Goal: Task Accomplishment & Management: Manage account settings

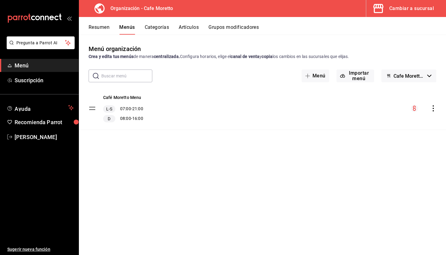
click at [395, 10] on div "Cambiar a sucursal" at bounding box center [412, 8] width 45 height 9
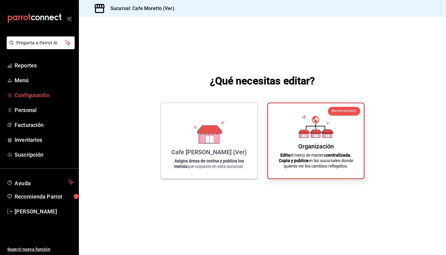
click at [24, 97] on span "Configuración" at bounding box center [44, 95] width 59 height 8
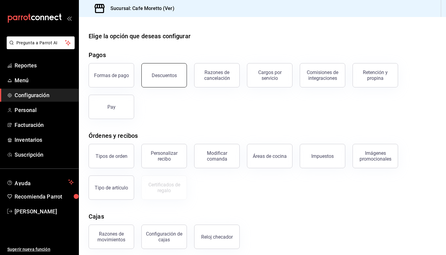
click at [158, 83] on button "Descuentos" at bounding box center [165, 75] width 46 height 24
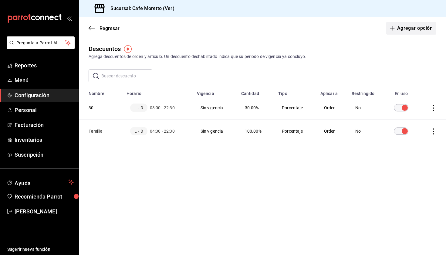
click at [410, 29] on button "Agregar opción" at bounding box center [412, 28] width 50 height 13
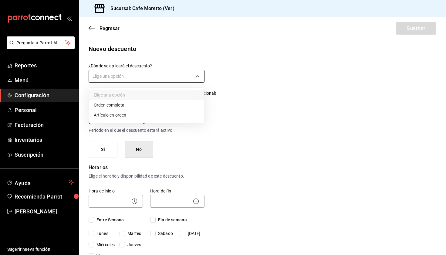
click at [176, 76] on body "Pregunta a Parrot AI Reportes Menú Configuración Personal Facturación Inventari…" at bounding box center [223, 127] width 446 height 255
click at [127, 106] on li "Orden completa" at bounding box center [146, 105] width 115 height 10
type input "ORDER"
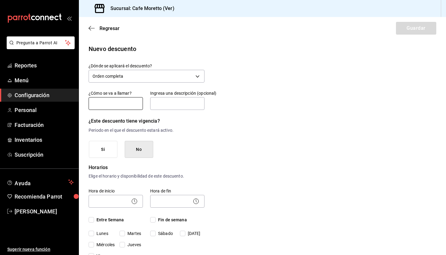
click at [121, 102] on input "text" at bounding box center [116, 103] width 54 height 13
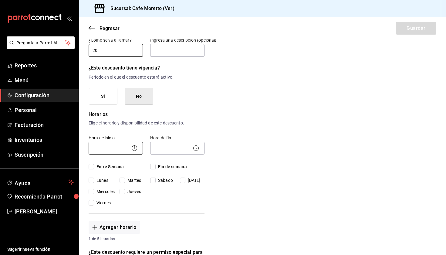
type input "20"
click at [124, 148] on body "Pregunta a Parrot AI Reportes Menú Configuración Personal Facturación Inventari…" at bounding box center [223, 127] width 446 height 255
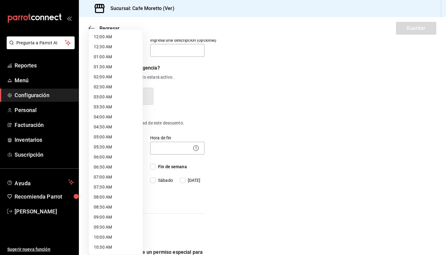
click at [115, 96] on li "03:00 AM" at bounding box center [116, 97] width 54 height 10
type input "03:00"
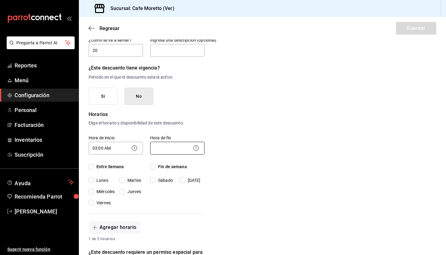
click at [172, 146] on body "Pregunta a Parrot AI Reportes Menú Configuración Personal Facturación Inventari…" at bounding box center [223, 127] width 446 height 255
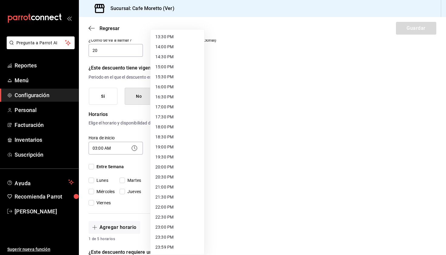
click at [169, 210] on ul "12:00 AM 12:30 AM 01:00 AM 01:30 AM 02:00 AM 02:30 AM 03:00 AM 03:30 AM 04:00 A…" at bounding box center [178, 7] width 54 height 496
click at [175, 225] on li "23:00 PM" at bounding box center [178, 227] width 54 height 10
type input "23:00"
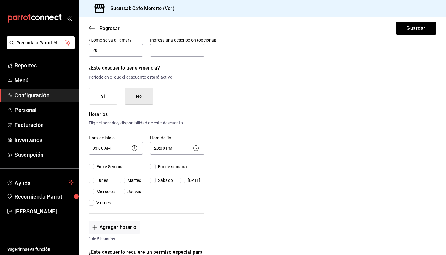
click at [92, 168] on input "Entre Semana" at bounding box center [91, 166] width 5 height 5
checkbox input "true"
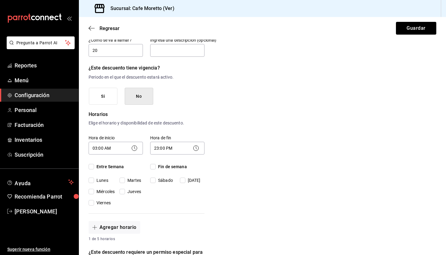
checkbox input "true"
click at [150, 171] on div "Fin de semana [DATE][PERSON_NAME][DATE]" at bounding box center [177, 174] width 54 height 20
click at [153, 171] on div "Fin de semana [DATE][PERSON_NAME][DATE]" at bounding box center [177, 174] width 54 height 20
click at [153, 169] on input "Fin de semana" at bounding box center [152, 166] width 5 height 5
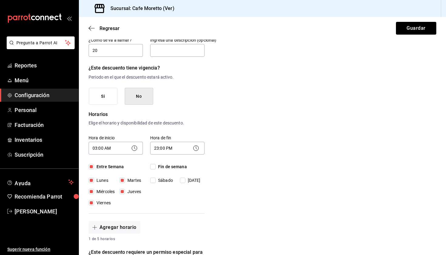
checkbox input "true"
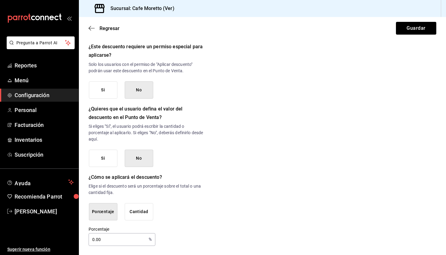
scroll to position [258, 0]
click at [107, 240] on input "0.00" at bounding box center [118, 240] width 58 height 12
type input "0"
type input "20"
click at [213, 211] on div "Nuevo descuento ¿Dónde se aplicará el descuento? Orden completa ORDER ¿Cómo se …" at bounding box center [263, 16] width 368 height 460
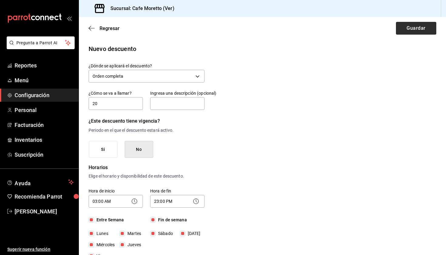
scroll to position [0, 0]
click at [413, 33] on button "Guardar" at bounding box center [416, 28] width 40 height 13
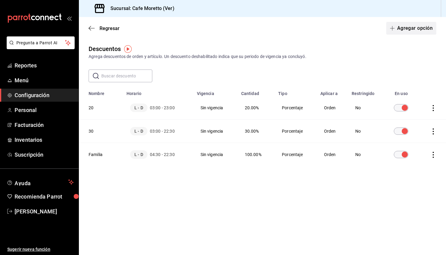
click at [416, 28] on button "Agregar opción" at bounding box center [412, 28] width 50 height 13
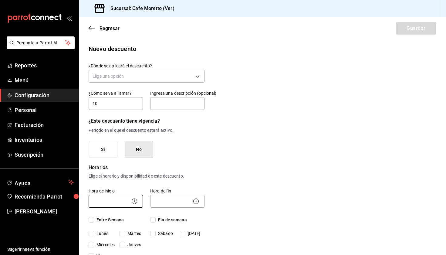
type input "10"
click at [110, 203] on body "Pregunta a Parrot AI Reportes Menú Configuración Personal Facturación Inventari…" at bounding box center [223, 127] width 446 height 255
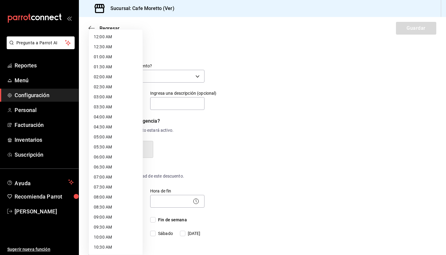
click at [105, 139] on li "05:00 AM" at bounding box center [116, 137] width 54 height 10
type input "05:00"
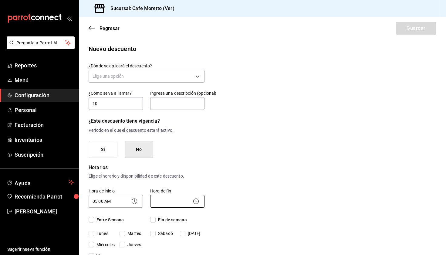
click at [165, 203] on body "Pregunta a Parrot AI Reportes Menú Configuración Personal Facturación Inventari…" at bounding box center [223, 127] width 446 height 255
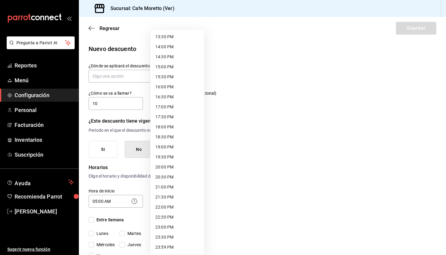
click at [174, 216] on li "22:30 PM" at bounding box center [178, 217] width 54 height 10
type input "22:30"
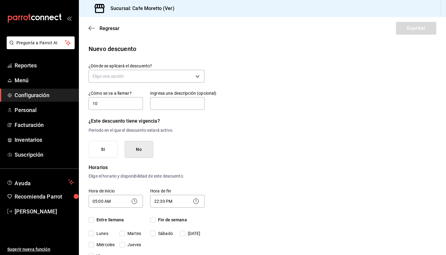
click at [90, 220] on input "Entre Semana" at bounding box center [91, 219] width 5 height 5
checkbox input "true"
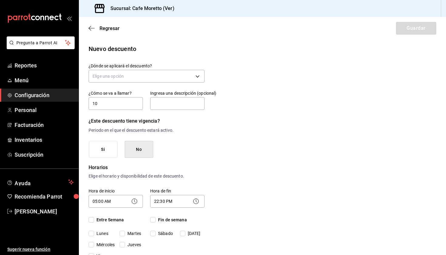
checkbox input "true"
click at [154, 219] on input "Fin de semana" at bounding box center [152, 219] width 5 height 5
checkbox input "true"
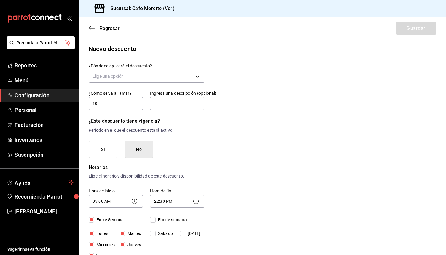
checkbox input "true"
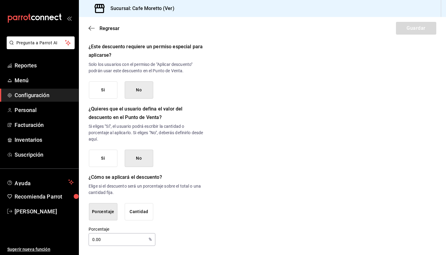
scroll to position [258, 0]
drag, startPoint x: 95, startPoint y: 238, endPoint x: 100, endPoint y: 255, distance: 17.2
click at [95, 242] on input "0.00" at bounding box center [118, 240] width 58 height 12
type input "10"
click at [351, 139] on div "Nuevo descuento ¿Dónde se aplicará el descuento? Elige una opción ¿Cómo se va a…" at bounding box center [263, 16] width 368 height 460
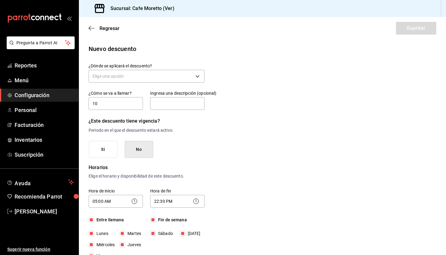
scroll to position [0, 0]
click at [150, 76] on body "Pregunta a Parrot AI Reportes Menú Configuración Personal Facturación Inventari…" at bounding box center [223, 127] width 446 height 255
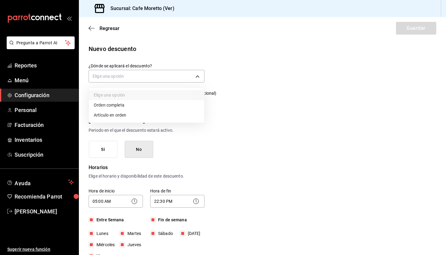
click at [134, 107] on li "Orden completa" at bounding box center [146, 105] width 115 height 10
type input "ORDER"
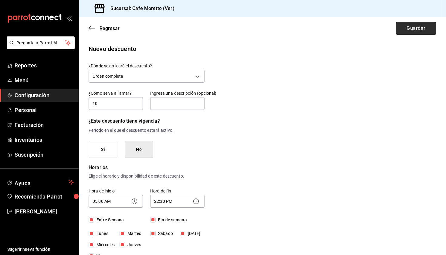
click at [413, 22] on button "Guardar" at bounding box center [416, 28] width 40 height 13
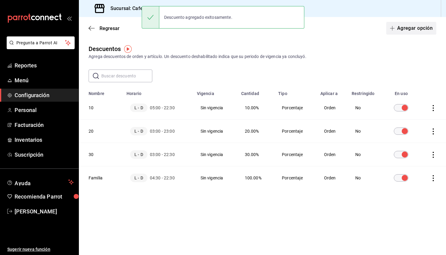
click at [411, 28] on button "Agregar opción" at bounding box center [412, 28] width 50 height 13
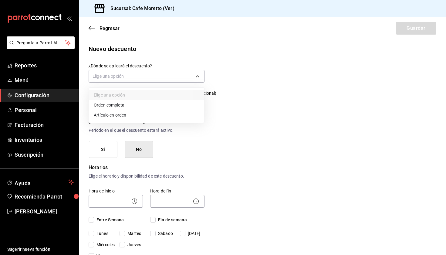
click at [137, 73] on body "Pregunta a Parrot AI Reportes Menú Configuración Personal Facturación Inventari…" at bounding box center [223, 127] width 446 height 255
click at [126, 114] on li "Artículo en orden" at bounding box center [146, 115] width 115 height 10
type input "ORDER_ITEM"
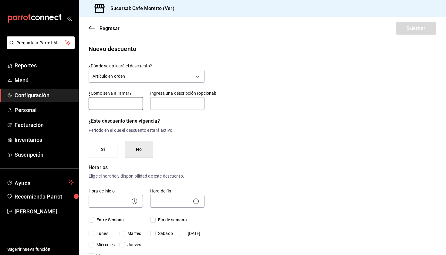
click at [123, 105] on input "text" at bounding box center [116, 103] width 54 height 13
type input "P"
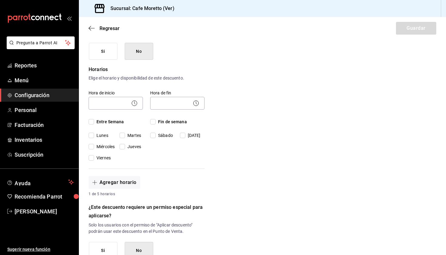
scroll to position [107, 0]
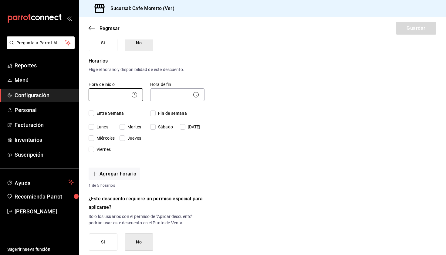
type input "Descuento por articulo"
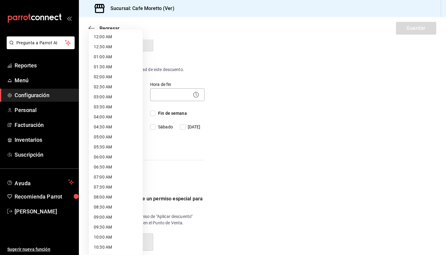
click at [98, 89] on body "Pregunta a Parrot AI Reportes Menú Configuración Personal Facturación Inventari…" at bounding box center [223, 127] width 446 height 255
click at [101, 91] on li "02:30 AM" at bounding box center [116, 87] width 54 height 10
type input "02:30"
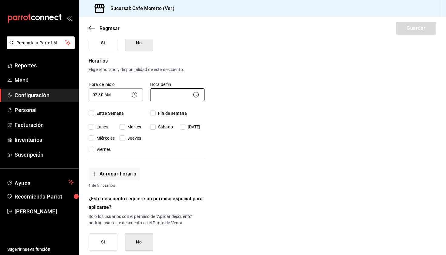
click at [162, 90] on body "Pregunta a Parrot AI Reportes Menú Configuración Personal Facturación Inventari…" at bounding box center [223, 127] width 446 height 255
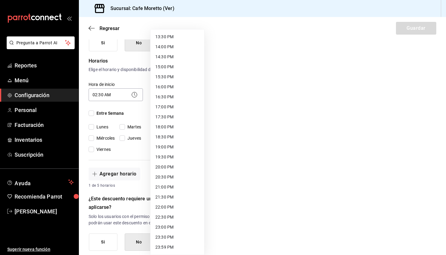
click at [175, 208] on li "22:00 PM" at bounding box center [178, 207] width 54 height 10
type input "22:00"
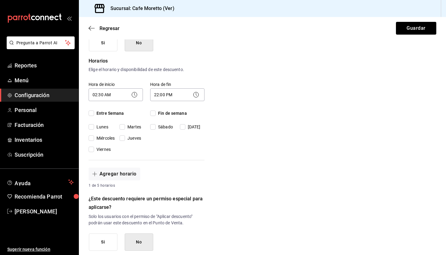
scroll to position [271, 0]
click at [175, 208] on div "12:00 AM 12:30 AM 01:00 AM 01:30 AM 02:00 AM 02:30 AM 03:00 AM 03:30 AM 04:00 A…" at bounding box center [223, 127] width 446 height 255
click at [96, 112] on span "Entre Semana" at bounding box center [109, 113] width 30 height 6
click at [94, 112] on input "Entre Semana" at bounding box center [91, 113] width 5 height 5
checkbox input "true"
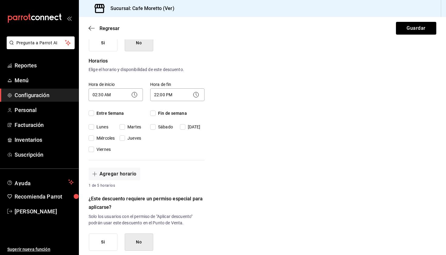
checkbox input "true"
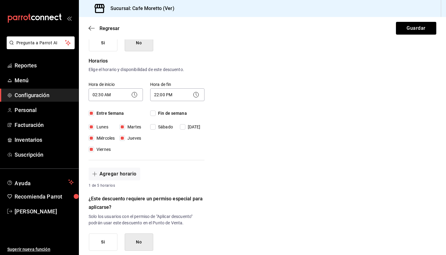
click at [150, 114] on input "Fin de semana" at bounding box center [152, 113] width 5 height 5
checkbox input "true"
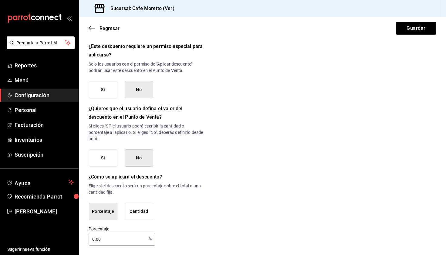
scroll to position [258, 0]
click at [429, 24] on button "Guardar" at bounding box center [416, 28] width 40 height 13
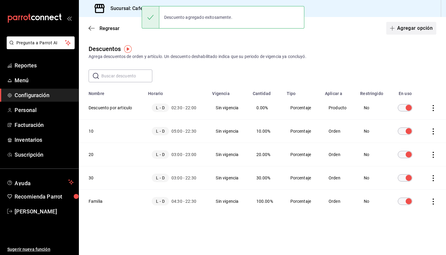
click at [419, 26] on button "Agregar opción" at bounding box center [412, 28] width 50 height 13
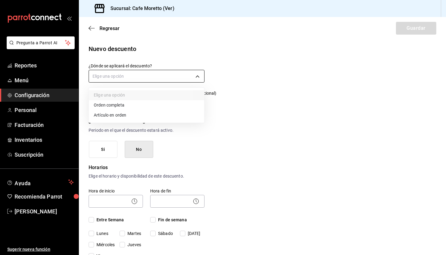
click at [145, 76] on body "Pregunta a Parrot AI Reportes Menú Configuración Personal Facturación Inventari…" at bounding box center [223, 127] width 446 height 255
click at [134, 109] on li "Orden completa" at bounding box center [146, 105] width 115 height 10
type input "ORDER"
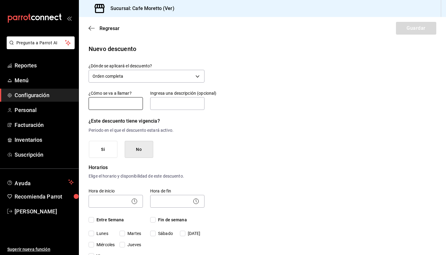
click at [100, 102] on input "text" at bounding box center [116, 103] width 54 height 13
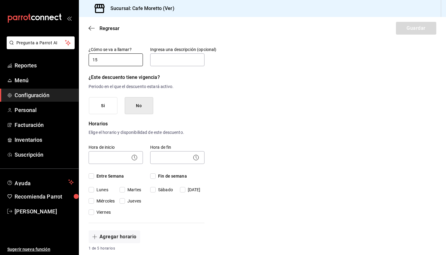
scroll to position [46, 0]
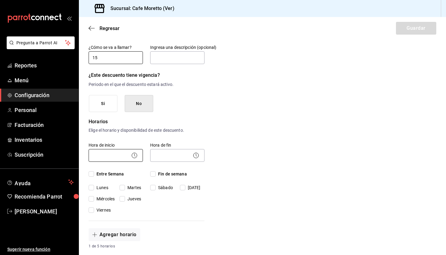
type input "15"
click at [108, 153] on body "Pregunta a Parrot AI Reportes Menú Configuración Personal Facturación Inventari…" at bounding box center [223, 127] width 446 height 255
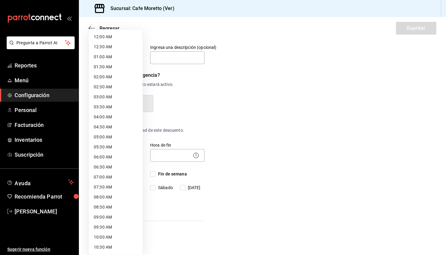
click at [116, 152] on li "05:30 AM" at bounding box center [116, 147] width 54 height 10
type input "05:30"
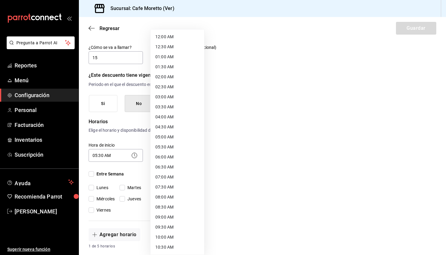
click at [184, 161] on body "Pregunta a Parrot AI Reportes Menú Configuración Personal Facturación Inventari…" at bounding box center [223, 127] width 446 height 255
click at [168, 199] on li "21:30 PM" at bounding box center [178, 197] width 54 height 10
click at [176, 158] on body "Pregunta a Parrot AI Reportes Menú Configuración Personal Facturación Inventari…" at bounding box center [223, 127] width 446 height 255
click at [175, 224] on li "23:00 PM" at bounding box center [178, 227] width 54 height 10
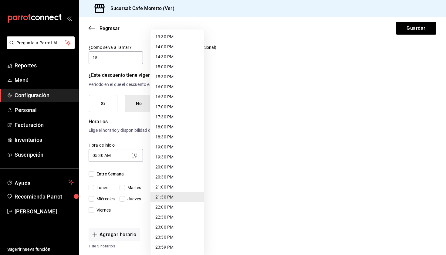
type input "23:00"
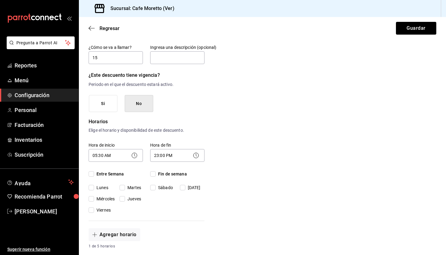
click at [92, 176] on input "Entre Semana" at bounding box center [91, 173] width 5 height 5
checkbox input "true"
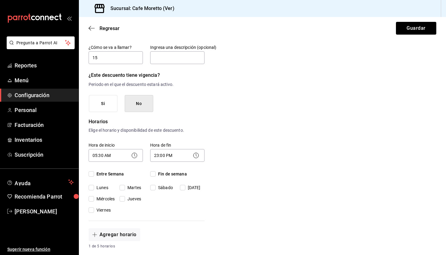
checkbox input "true"
click at [158, 173] on span "Fin de semana" at bounding box center [171, 174] width 31 height 6
click at [156, 173] on input "Fin de semana" at bounding box center [152, 173] width 5 height 5
checkbox input "true"
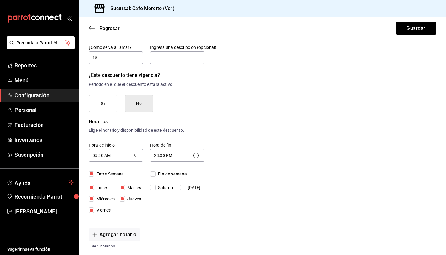
checkbox input "true"
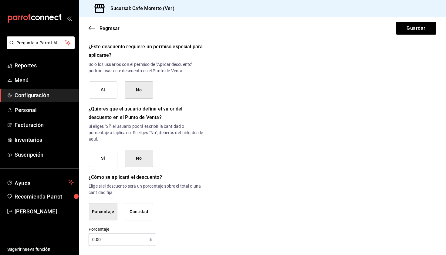
scroll to position [258, 0]
drag, startPoint x: 94, startPoint y: 240, endPoint x: 94, endPoint y: 255, distance: 15.2
click at [94, 241] on input "0.00" at bounding box center [118, 240] width 58 height 12
type input "15"
click at [412, 25] on button "Guardar" at bounding box center [416, 28] width 40 height 13
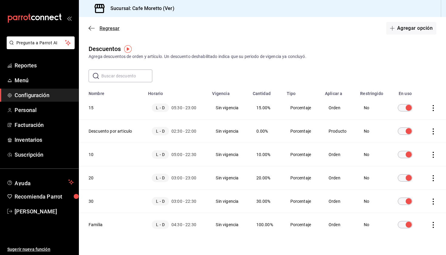
click at [90, 29] on icon "button" at bounding box center [92, 28] width 6 height 5
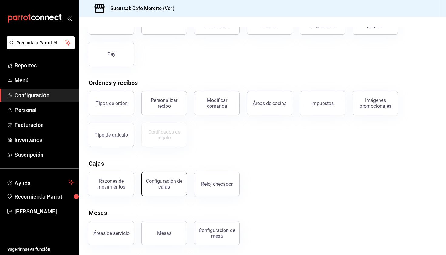
scroll to position [53, 0]
click at [164, 184] on div "Configuración de cajas" at bounding box center [164, 184] width 38 height 12
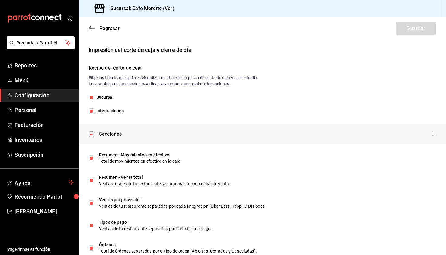
scroll to position [94, 0]
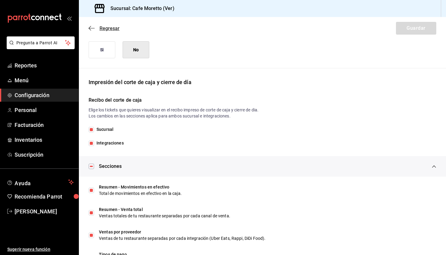
click at [92, 28] on icon "button" at bounding box center [92, 28] width 6 height 0
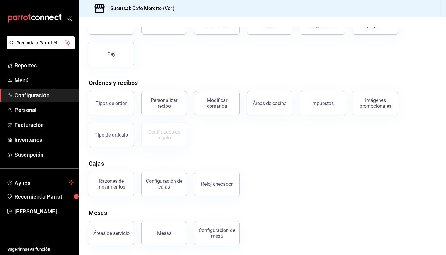
scroll to position [53, 0]
click at [31, 80] on span "Menú" at bounding box center [44, 80] width 59 height 8
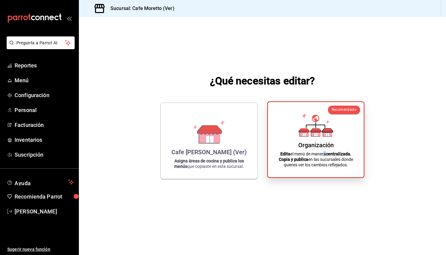
click at [323, 155] on p "Edita el menú de manera centralizada. Copia y publica en las sucursales donde q…" at bounding box center [315, 159] width 81 height 16
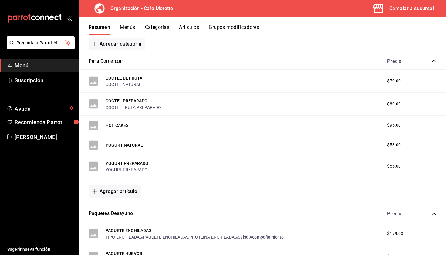
scroll to position [97, 0]
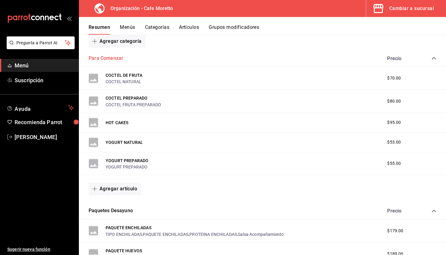
click at [109, 59] on button "Para Comenzar" at bounding box center [106, 58] width 35 height 7
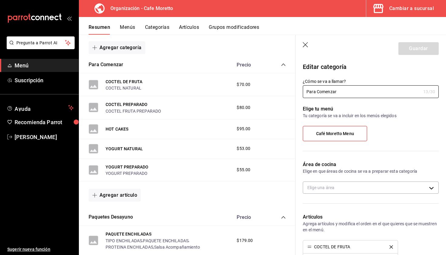
type input "cec92966-4a8f-4dcc-9c47-b1ebc0dc9ac5"
click at [364, 188] on body "Pregunta a Parrot AI Menú Suscripción Ayuda Recomienda Parrot [PERSON_NAME] Sug…" at bounding box center [223, 127] width 446 height 255
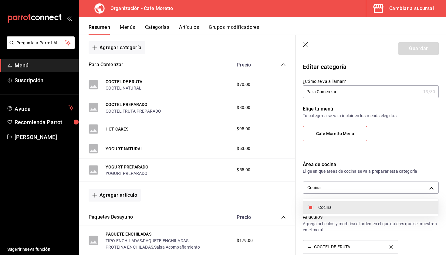
click at [346, 207] on span "Cocina" at bounding box center [376, 207] width 115 height 6
checkbox input "false"
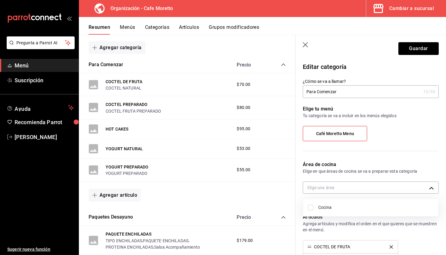
click at [346, 207] on span "Cocina" at bounding box center [376, 207] width 115 height 6
type input "cec92966-4a8f-4dcc-9c47-b1ebc0dc9ac5"
checkbox input "true"
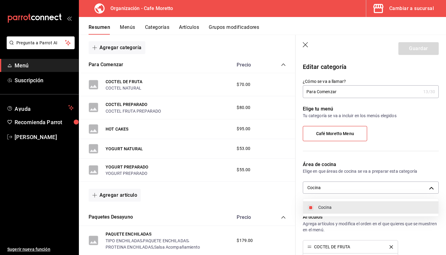
click at [347, 136] on div at bounding box center [223, 127] width 446 height 255
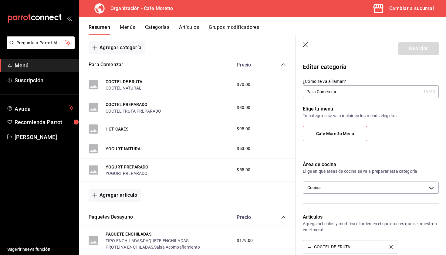
click at [344, 144] on div "Café Moretto Menu" at bounding box center [371, 136] width 136 height 20
click at [344, 135] on span "Café Moretto Menu" at bounding box center [335, 133] width 38 height 5
click at [0, 0] on input "Café Moretto Menu" at bounding box center [0, 0] width 0 height 0
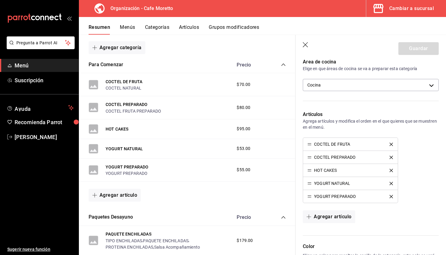
scroll to position [68, 0]
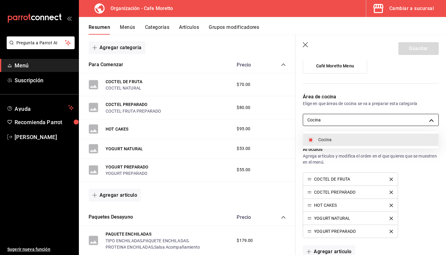
click at [347, 124] on body "Pregunta a Parrot AI Menú Suscripción Ayuda Recomienda Parrot [PERSON_NAME] Sug…" at bounding box center [223, 127] width 446 height 255
click at [337, 140] on span "Cocina" at bounding box center [376, 140] width 115 height 6
checkbox input "false"
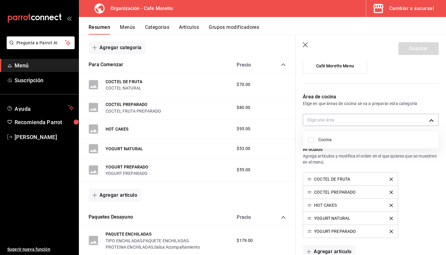
click at [337, 140] on span "Cocina" at bounding box center [376, 140] width 115 height 6
type input "cec92966-4a8f-4dcc-9c47-b1ebc0dc9ac5"
checkbox input "true"
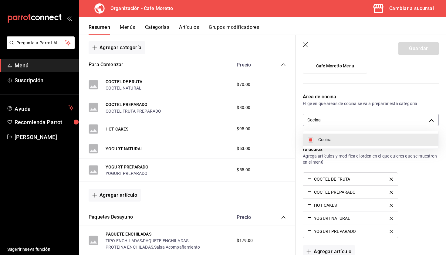
click at [373, 166] on div at bounding box center [223, 127] width 446 height 255
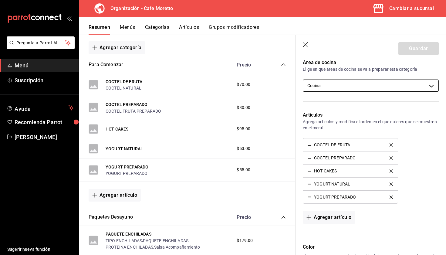
scroll to position [0, 0]
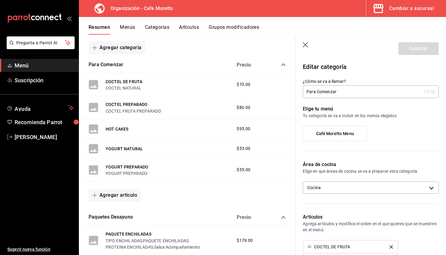
click at [307, 55] on header "Guardar" at bounding box center [371, 47] width 151 height 25
click at [307, 42] on header "Guardar" at bounding box center [371, 47] width 151 height 25
click at [306, 45] on icon "button" at bounding box center [305, 44] width 5 height 5
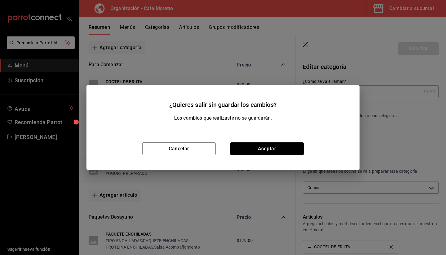
click at [258, 141] on div "Cancelar Aceptar" at bounding box center [223, 149] width 273 height 42
click at [258, 148] on button "Aceptar" at bounding box center [268, 148] width 74 height 13
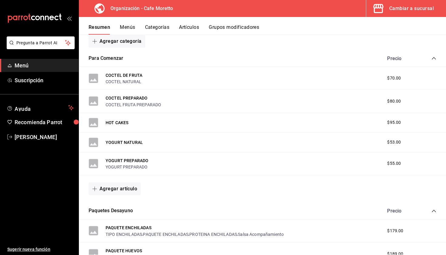
scroll to position [81, 0]
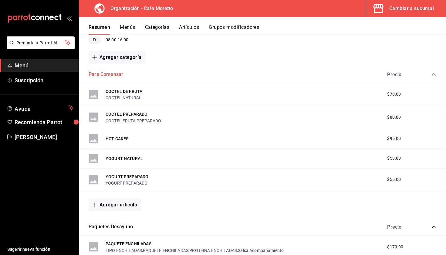
click at [113, 74] on button "Para Comenzar" at bounding box center [106, 74] width 35 height 7
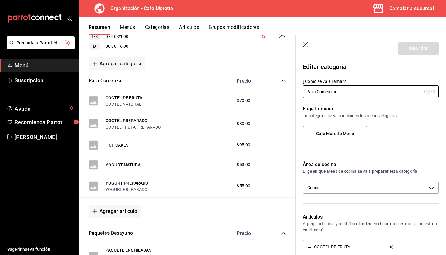
click at [306, 43] on icon "button" at bounding box center [306, 45] width 6 height 6
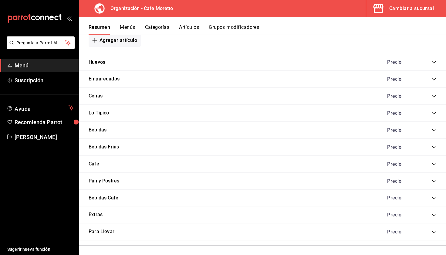
scroll to position [382, 0]
click at [100, 128] on button "Bebidas" at bounding box center [98, 130] width 18 height 7
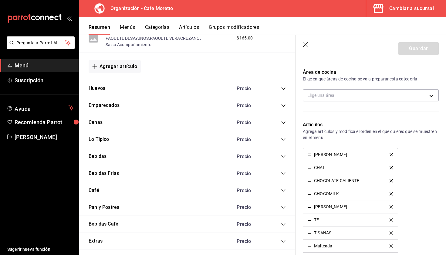
scroll to position [99, 0]
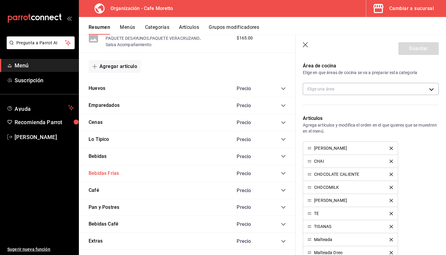
click at [106, 174] on button "Bebidas Frias" at bounding box center [104, 173] width 30 height 7
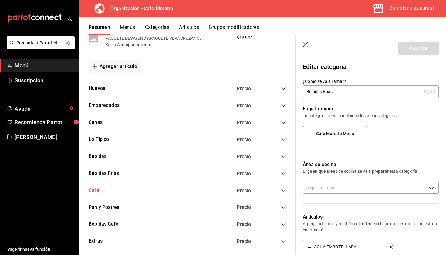
click at [95, 188] on button "Café" at bounding box center [94, 190] width 11 height 7
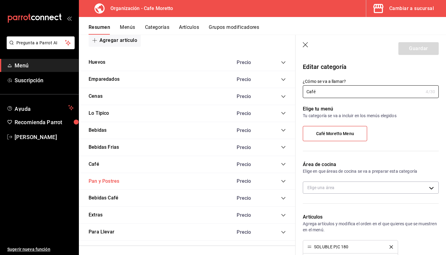
scroll to position [408, 0]
click at [98, 179] on button "Pan y Postres" at bounding box center [104, 181] width 31 height 7
type input "Pan y Postres"
type input "cec92966-4a8f-4dcc-9c47-b1ebc0dc9ac5"
type input "91755719273368"
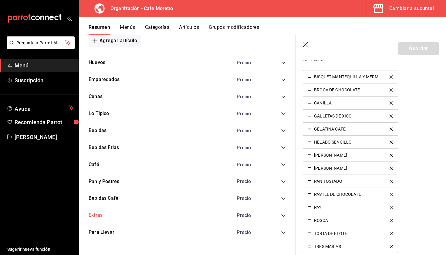
click at [94, 212] on button "Extras" at bounding box center [96, 215] width 14 height 7
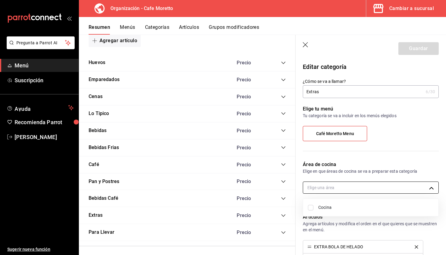
click at [361, 191] on body "Pregunta a Parrot AI Menú Suscripción Ayuda Recomienda Parrot [PERSON_NAME] Sug…" at bounding box center [223, 127] width 446 height 255
click at [334, 208] on span "Cocina" at bounding box center [376, 207] width 115 height 6
type input "cec92966-4a8f-4dcc-9c47-b1ebc0dc9ac5"
checkbox input "true"
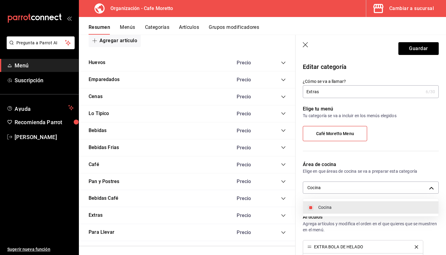
click at [412, 50] on div at bounding box center [223, 127] width 446 height 255
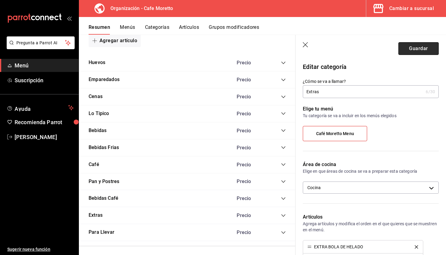
click at [417, 51] on button "Guardar" at bounding box center [419, 48] width 40 height 13
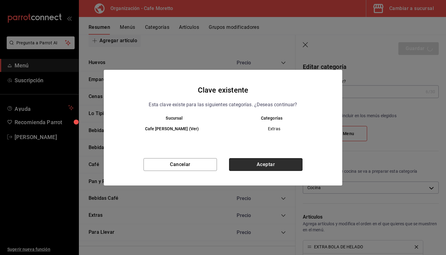
click at [281, 165] on button "Aceptar" at bounding box center [266, 164] width 74 height 13
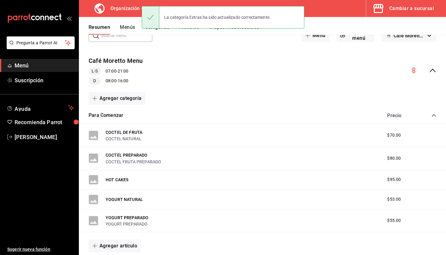
scroll to position [41, 0]
click at [109, 115] on button "Para Comenzar" at bounding box center [106, 114] width 35 height 7
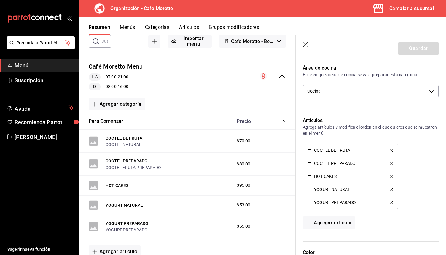
scroll to position [0, 0]
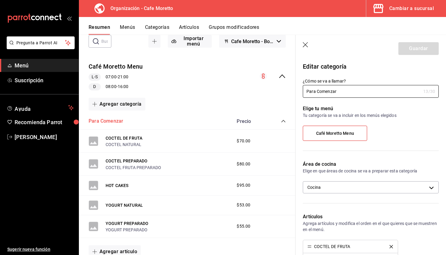
click at [111, 121] on button "Para Comenzar" at bounding box center [106, 121] width 35 height 7
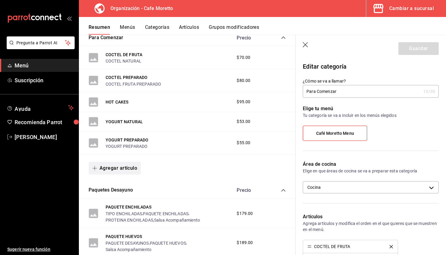
scroll to position [130, 0]
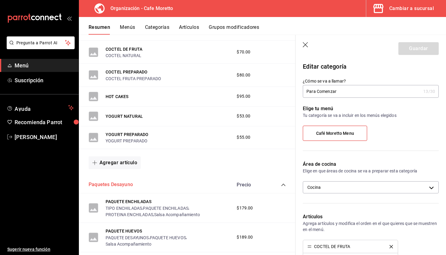
click at [121, 184] on button "Paquetes Desayuno" at bounding box center [111, 184] width 44 height 7
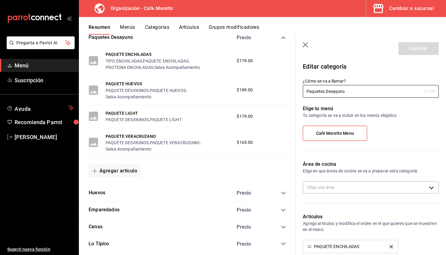
scroll to position [218, 0]
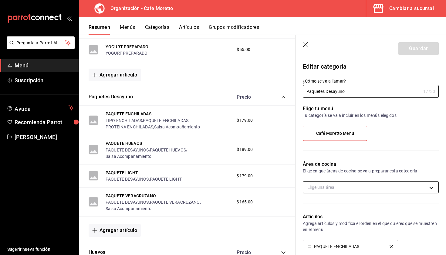
click at [360, 192] on body "Pregunta a Parrot AI Menú Suscripción Ayuda Recomienda Parrot [PERSON_NAME] Sug…" at bounding box center [223, 127] width 446 height 255
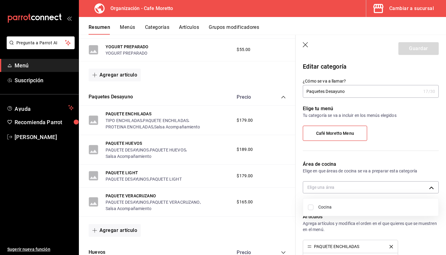
click at [341, 205] on span "Cocina" at bounding box center [376, 207] width 115 height 6
type input "cec92966-4a8f-4dcc-9c47-b1ebc0dc9ac5"
checkbox input "true"
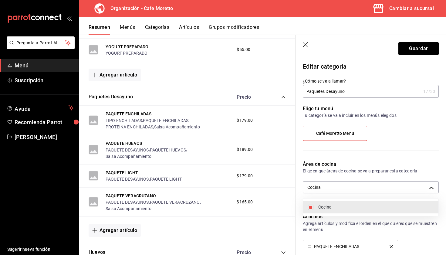
click at [411, 45] on div at bounding box center [223, 127] width 446 height 255
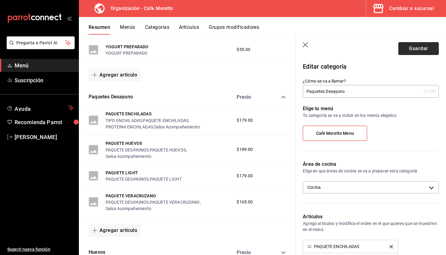
click at [428, 46] on button "Guardar" at bounding box center [419, 48] width 40 height 13
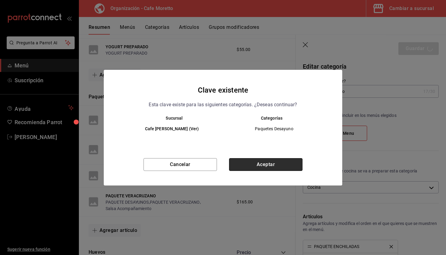
click at [271, 165] on button "Aceptar" at bounding box center [266, 164] width 74 height 13
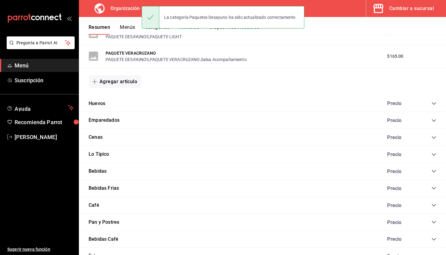
scroll to position [341, 0]
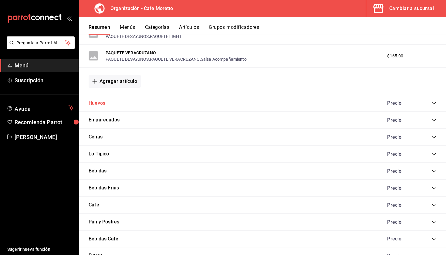
click at [100, 101] on button "Huevos" at bounding box center [97, 103] width 17 height 7
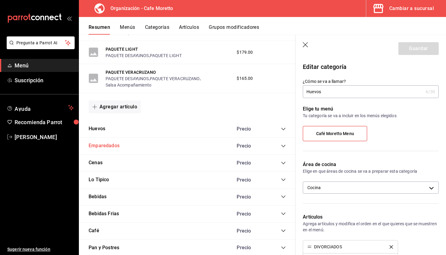
click at [117, 143] on button "Emparedados" at bounding box center [104, 145] width 31 height 7
click at [306, 40] on header "Guardar" at bounding box center [371, 47] width 151 height 25
click at [305, 46] on icon "button" at bounding box center [306, 45] width 6 height 6
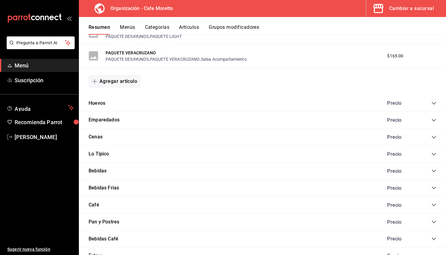
click at [96, 131] on div "Cenas Precio" at bounding box center [263, 137] width 368 height 17
click at [96, 134] on button "Cenas" at bounding box center [96, 137] width 14 height 7
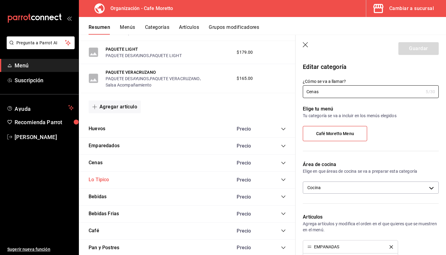
click at [98, 178] on button "Lo Tipico" at bounding box center [99, 179] width 21 height 7
type input "cec92966-4a8f-4dcc-9c47-b1ebc0dc9ac5"
click at [310, 45] on header "Guardar" at bounding box center [371, 47] width 151 height 25
click at [305, 45] on icon "button" at bounding box center [306, 45] width 6 height 6
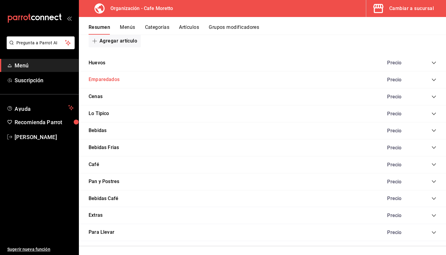
click at [104, 80] on button "Emparedados" at bounding box center [104, 79] width 31 height 7
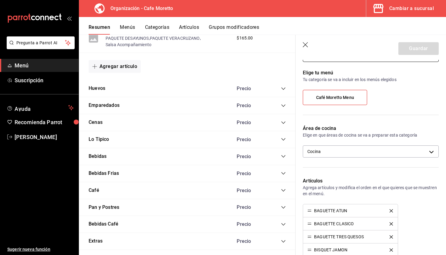
scroll to position [37, 0]
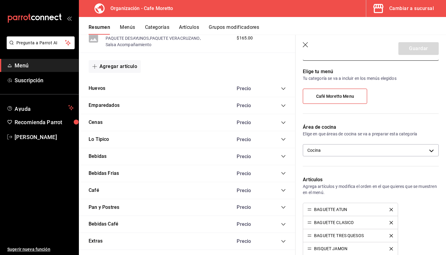
click at [285, 104] on icon "collapse-category-row" at bounding box center [283, 105] width 5 height 5
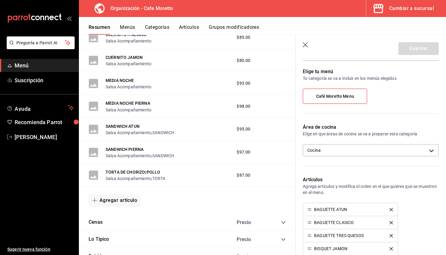
scroll to position [682, 0]
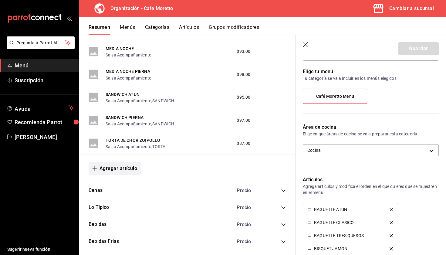
click at [125, 167] on button "Agregar artículo" at bounding box center [115, 168] width 52 height 13
click at [112, 202] on li "Artículo nuevo" at bounding box center [113, 198] width 48 height 15
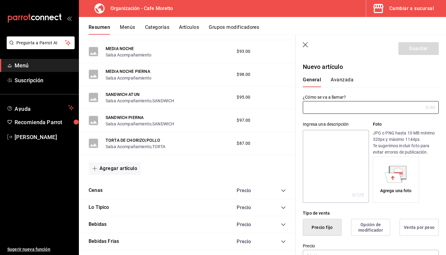
type input "AR-1756307731926"
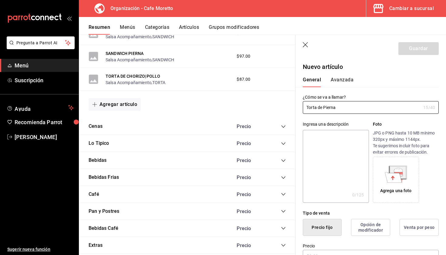
scroll to position [95, 0]
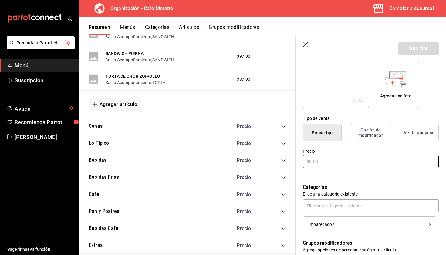
type input "Torta de Pierna"
click at [313, 161] on input "text" at bounding box center [371, 161] width 136 height 13
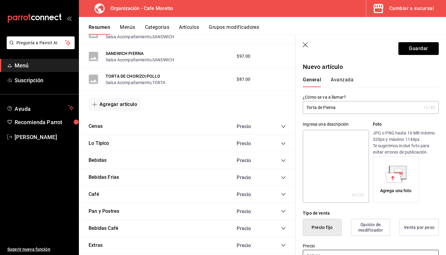
scroll to position [0, 0]
type input "$97.00"
click at [337, 77] on button "Avanzada" at bounding box center [342, 82] width 23 height 10
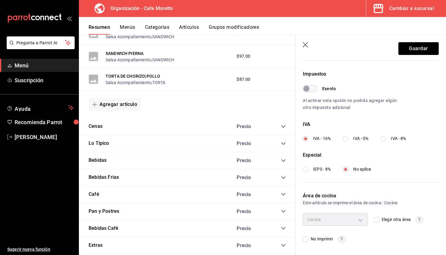
scroll to position [174, 0]
click at [363, 214] on div "Cocina" at bounding box center [335, 220] width 65 height 12
click at [418, 50] on button "Guardar" at bounding box center [419, 48] width 40 height 13
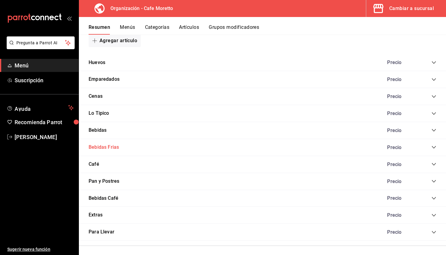
scroll to position [382, 0]
click at [432, 179] on div "Precio" at bounding box center [408, 182] width 55 height 6
click at [433, 179] on icon "collapse-category-row" at bounding box center [434, 181] width 5 height 5
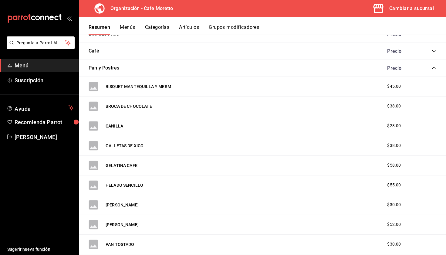
scroll to position [490, 0]
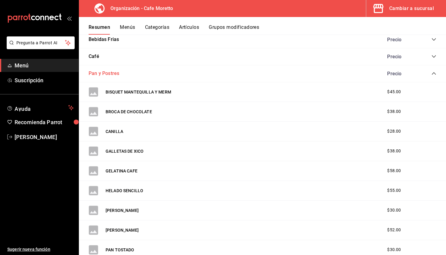
click at [112, 70] on button "Pan y Postres" at bounding box center [104, 73] width 31 height 7
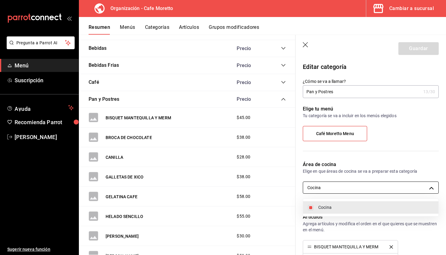
click at [325, 190] on body "Pregunta a Parrot AI Menú Suscripción Ayuda Recomienda Parrot [PERSON_NAME] Sug…" at bounding box center [223, 127] width 446 height 255
click at [327, 207] on span "Cocina" at bounding box center [376, 207] width 115 height 6
checkbox input "false"
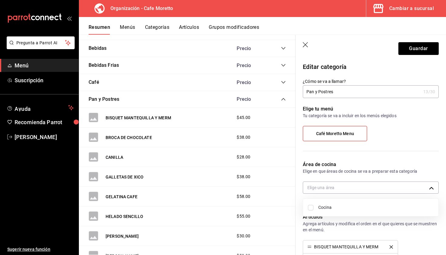
click at [416, 51] on div at bounding box center [223, 127] width 446 height 255
click at [417, 40] on header "Guardar" at bounding box center [371, 47] width 151 height 25
click at [417, 52] on button "Guardar" at bounding box center [419, 48] width 40 height 13
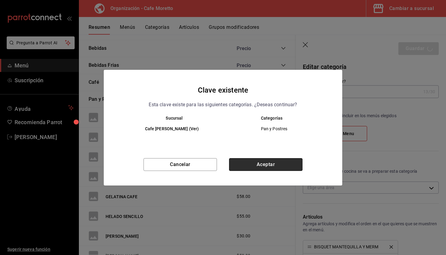
click at [260, 169] on button "Aceptar" at bounding box center [266, 164] width 74 height 13
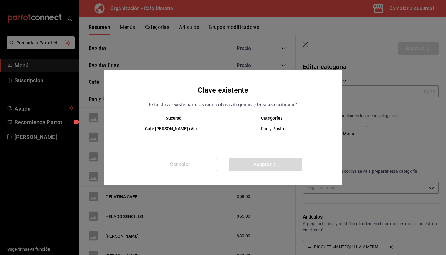
click at [260, 165] on div "Cancelar Aceptar" at bounding box center [223, 171] width 239 height 27
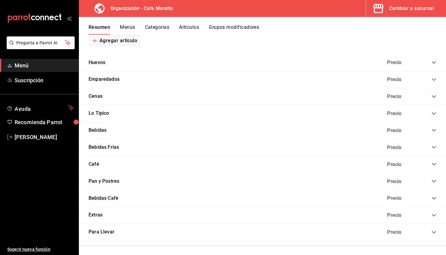
scroll to position [382, 0]
click at [435, 179] on span "collapse-category-row" at bounding box center [434, 181] width 5 height 5
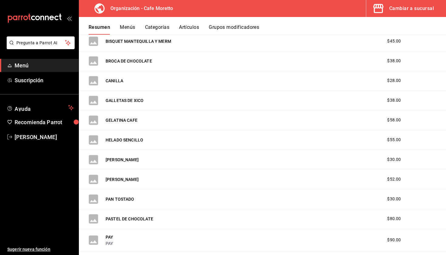
scroll to position [536, 0]
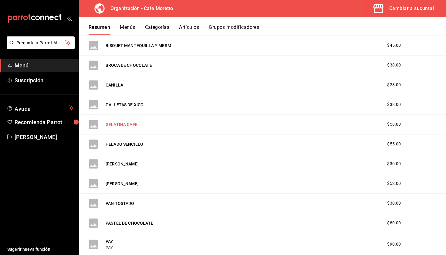
click at [121, 121] on button "GELATINA CAFE" at bounding box center [122, 124] width 32 height 6
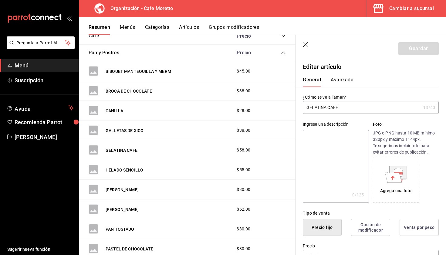
click at [342, 79] on button "Avanzada" at bounding box center [342, 82] width 23 height 10
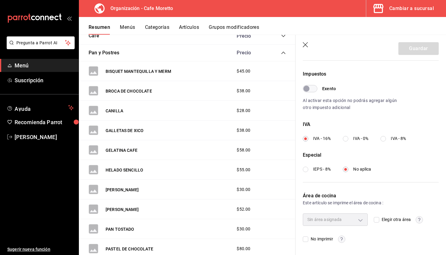
scroll to position [174, 0]
click at [377, 219] on input "Elegir otra área" at bounding box center [376, 219] width 5 height 5
checkbox input "true"
click at [353, 218] on body "Pregunta a Parrot AI Menú Suscripción Ayuda Recomienda Parrot [PERSON_NAME] Sug…" at bounding box center [223, 127] width 446 height 255
click at [330, 244] on li "Cocina" at bounding box center [335, 240] width 64 height 12
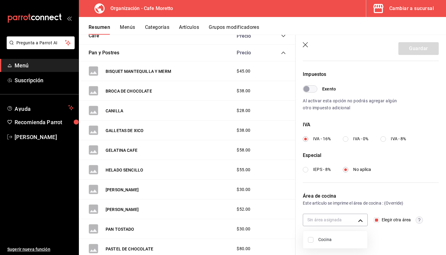
type input "cec92966-4a8f-4dcc-9c47-b1ebc0dc9ac5"
checkbox input "true"
click at [374, 230] on div at bounding box center [223, 127] width 446 height 255
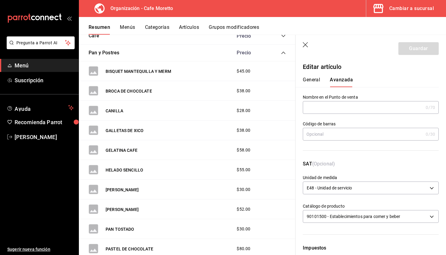
scroll to position [0, 0]
click at [307, 80] on button "General" at bounding box center [311, 82] width 17 height 10
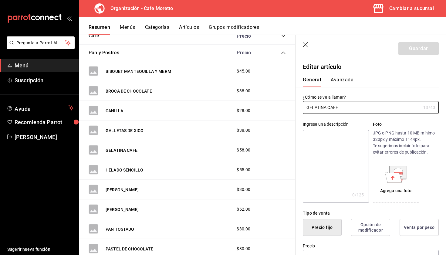
drag, startPoint x: 347, startPoint y: 111, endPoint x: 255, endPoint y: 94, distance: 93.2
click at [255, 94] on main "Resumen organización Agrega y edita los menús, las categorías, artículos y grup…" at bounding box center [263, 145] width 368 height 221
type input "Gelatina de Cafe"
click at [423, 47] on button "Guardar" at bounding box center [419, 48] width 40 height 13
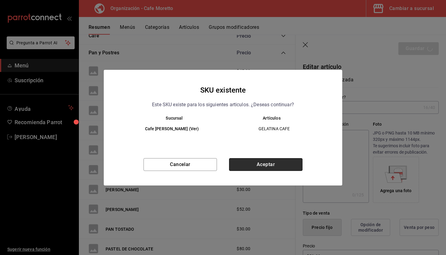
click at [260, 167] on button "Aceptar" at bounding box center [266, 164] width 74 height 13
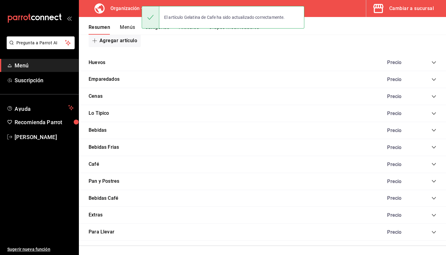
scroll to position [382, 0]
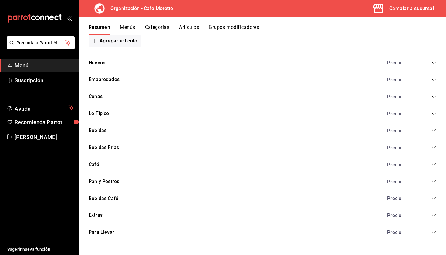
click at [433, 179] on span "collapse-category-row" at bounding box center [434, 181] width 5 height 5
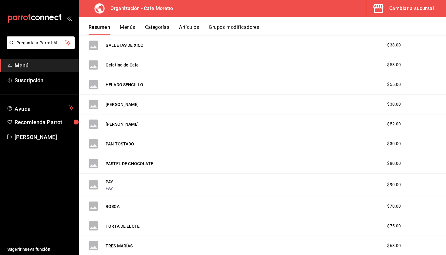
scroll to position [601, 0]
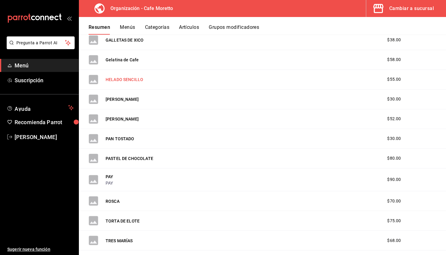
click at [125, 78] on button "HELADO SENCILLO" at bounding box center [125, 80] width 38 height 6
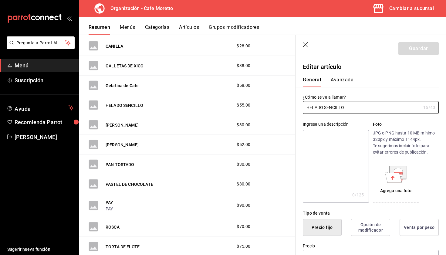
type input "$55.00"
type input "E48"
type input "90101500"
radio input "true"
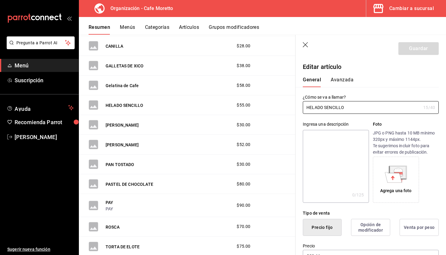
click at [354, 83] on div "General [PERSON_NAME]" at bounding box center [367, 82] width 129 height 10
click at [345, 80] on button "Avanzada" at bounding box center [342, 82] width 23 height 10
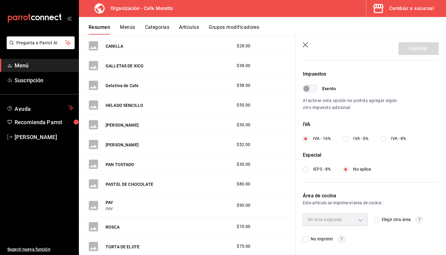
scroll to position [174, 0]
click at [378, 222] on input "Elegir otra área" at bounding box center [376, 219] width 5 height 5
checkbox input "true"
click at [345, 220] on body "Pregunta a Parrot AI Menú Suscripción Ayuda Recomienda Parrot [PERSON_NAME] Sug…" at bounding box center [223, 127] width 446 height 255
click at [324, 243] on li "Cocina" at bounding box center [335, 240] width 64 height 12
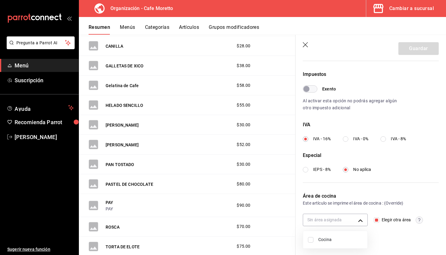
type input "cec92966-4a8f-4dcc-9c47-b1ebc0dc9ac5"
checkbox input "true"
click at [359, 92] on div at bounding box center [223, 127] width 446 height 255
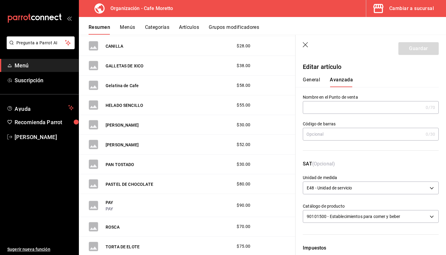
scroll to position [-1, 0]
click at [316, 85] on button "General" at bounding box center [311, 82] width 17 height 10
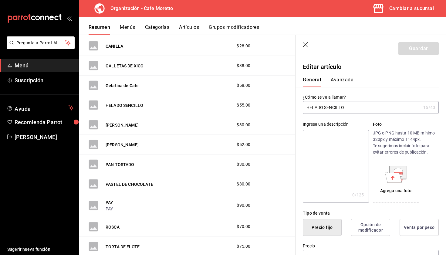
drag, startPoint x: 354, startPoint y: 107, endPoint x: 251, endPoint y: 94, distance: 103.6
click at [251, 94] on main "Resumen organización Agrega y edita los menús, las categorías, artículos y grup…" at bounding box center [263, 145] width 368 height 221
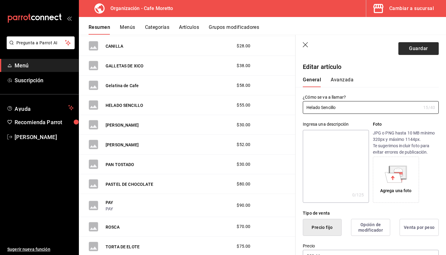
type input "Helado Sencillo"
click at [419, 44] on button "Guardar" at bounding box center [419, 48] width 40 height 13
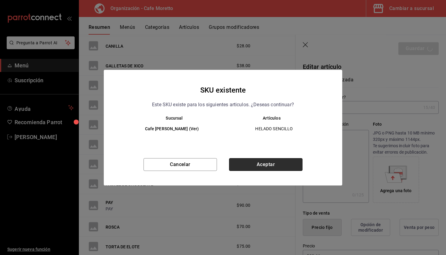
click at [268, 166] on button "Aceptar" at bounding box center [266, 164] width 74 height 13
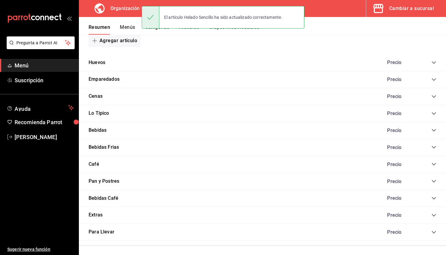
scroll to position [382, 0]
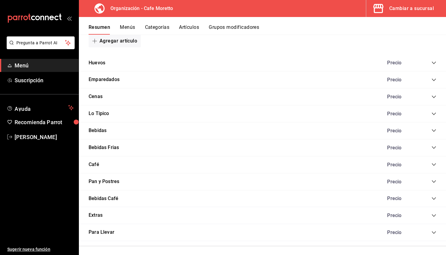
click at [434, 181] on icon "collapse-category-row" at bounding box center [434, 181] width 5 height 5
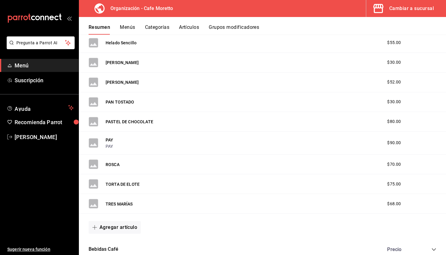
scroll to position [628, 0]
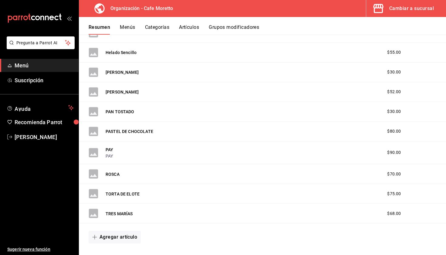
click at [120, 87] on div "[PERSON_NAME]" at bounding box center [114, 92] width 50 height 10
click at [120, 90] on button "[PERSON_NAME]" at bounding box center [122, 92] width 33 height 6
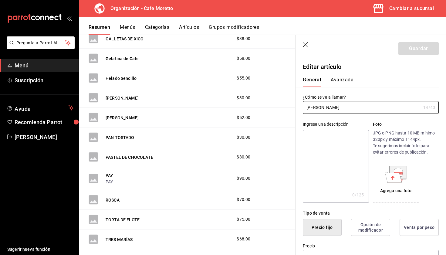
click at [347, 79] on button "Avanzada" at bounding box center [342, 82] width 23 height 10
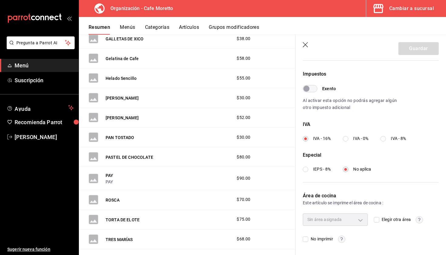
scroll to position [174, 0]
click at [378, 218] on input "Elegir otra área" at bounding box center [376, 219] width 5 height 5
checkbox input "true"
click at [350, 218] on body "Pregunta a Parrot AI Menú Suscripción Ayuda Recomienda Parrot [PERSON_NAME] Sug…" at bounding box center [223, 127] width 446 height 255
click at [327, 241] on span "Cocina" at bounding box center [341, 240] width 44 height 6
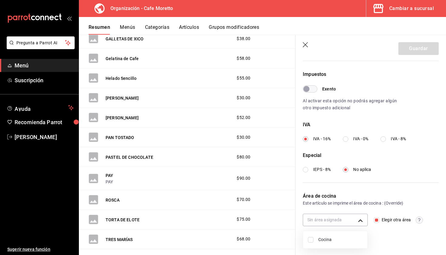
type input "cec92966-4a8f-4dcc-9c47-b1ebc0dc9ac5"
checkbox input "true"
click at [360, 187] on div at bounding box center [223, 127] width 446 height 255
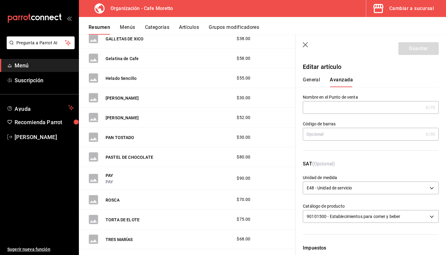
scroll to position [0, 0]
click at [312, 83] on button "General" at bounding box center [311, 82] width 17 height 10
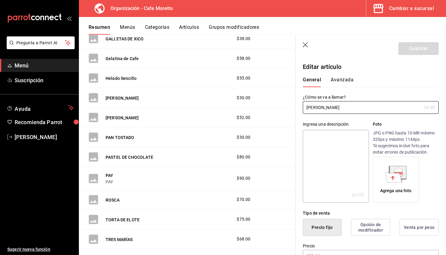
drag, startPoint x: 353, startPoint y: 109, endPoint x: 250, endPoint y: 103, distance: 103.2
click at [250, 103] on main "Resumen organización Agrega y edita los menús, las categorías, artículos y grup…" at bounding box center [263, 145] width 368 height 221
type input "[PERSON_NAME]"
click at [416, 51] on button "Guardar" at bounding box center [419, 48] width 40 height 13
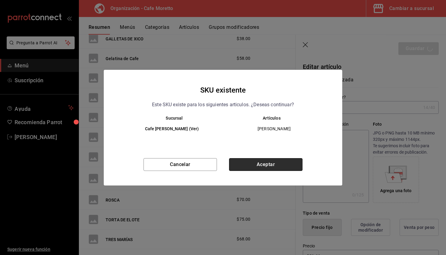
click at [253, 169] on button "Aceptar" at bounding box center [266, 164] width 74 height 13
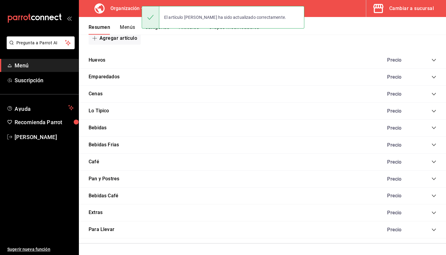
scroll to position [382, 0]
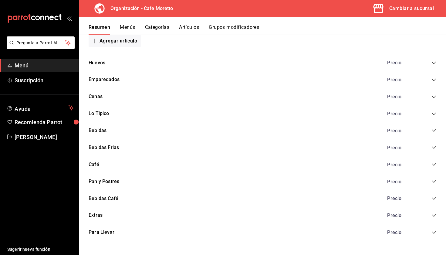
click at [431, 196] on div "Precio" at bounding box center [408, 199] width 55 height 6
click at [435, 196] on icon "collapse-category-row" at bounding box center [434, 198] width 5 height 5
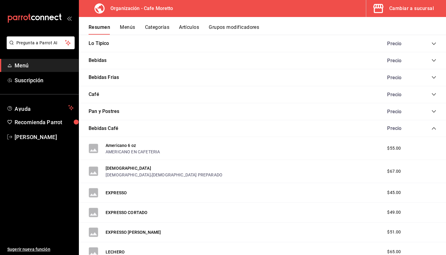
scroll to position [455, 0]
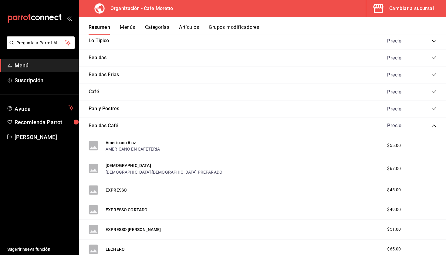
click at [434, 109] on div "Pan y Postres Precio" at bounding box center [263, 109] width 368 height 17
click at [434, 106] on div "Precio" at bounding box center [408, 109] width 55 height 6
click at [434, 108] on icon "collapse-category-row" at bounding box center [434, 108] width 5 height 5
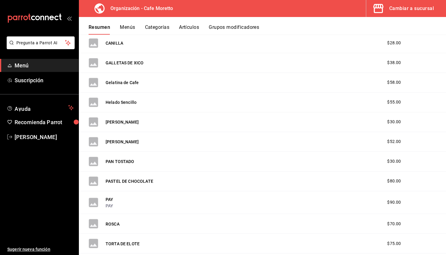
scroll to position [747, 0]
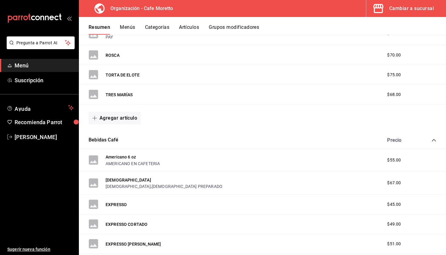
click at [118, 91] on div "TRES MARÍAS" at bounding box center [119, 94] width 27 height 6
click at [125, 93] on button "TRES MARÍAS" at bounding box center [119, 95] width 27 height 6
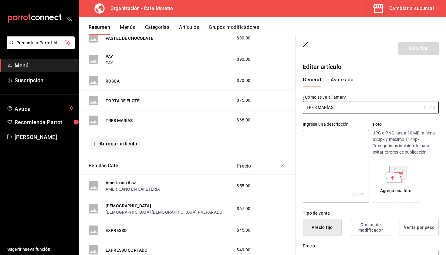
type input "$68.00"
drag, startPoint x: 353, startPoint y: 107, endPoint x: 233, endPoint y: 96, distance: 120.4
click at [233, 96] on main "Resumen organización Agrega y edita los menús, las categorías, artículos y grup…" at bounding box center [263, 145] width 368 height 221
type input "Tres Marías"
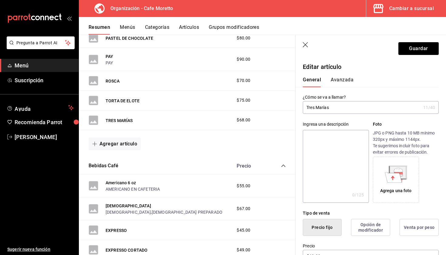
click at [343, 79] on button "Avanzada" at bounding box center [342, 82] width 23 height 10
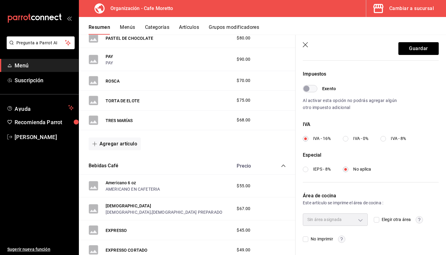
scroll to position [174, 0]
click at [376, 220] on input "Elegir otra área" at bounding box center [376, 219] width 5 height 5
checkbox input "true"
click at [339, 214] on body "Pregunta a Parrot AI Menú Suscripción Ayuda Recomienda Parrot [PERSON_NAME] Sug…" at bounding box center [223, 127] width 446 height 255
click at [334, 240] on span "Cocina" at bounding box center [341, 240] width 44 height 6
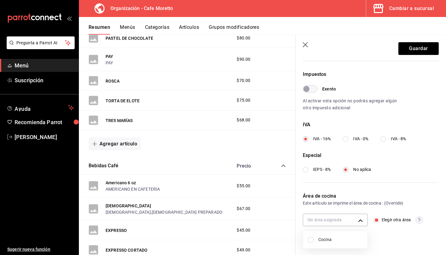
type input "cec92966-4a8f-4dcc-9c47-b1ebc0dc9ac5"
checkbox input "true"
click at [419, 54] on div at bounding box center [223, 127] width 446 height 255
click at [419, 54] on button "Guardar" at bounding box center [419, 48] width 40 height 13
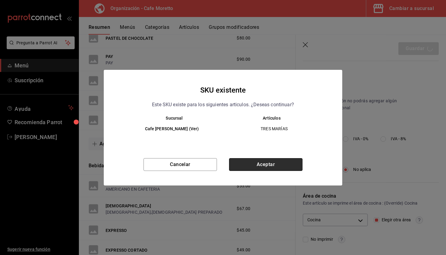
click at [279, 159] on button "Aceptar" at bounding box center [266, 164] width 74 height 13
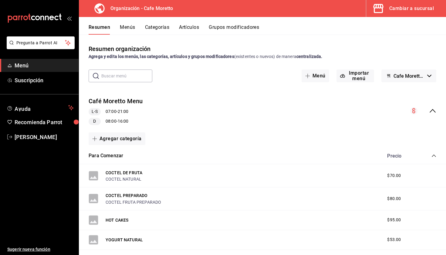
click at [416, 11] on div "Cambiar a sucursal" at bounding box center [412, 8] width 45 height 9
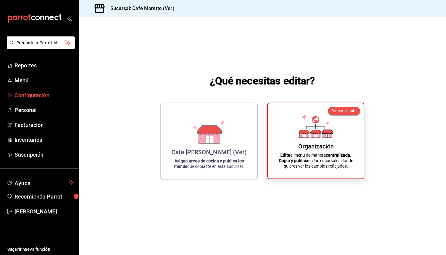
click at [28, 91] on span "Configuración" at bounding box center [44, 95] width 59 height 8
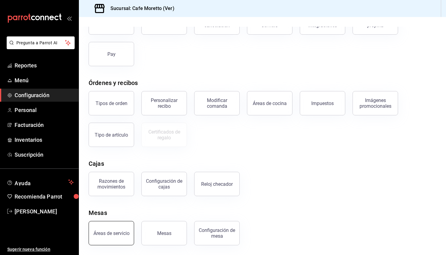
click at [120, 230] on button "Áreas de servicio" at bounding box center [112, 233] width 46 height 24
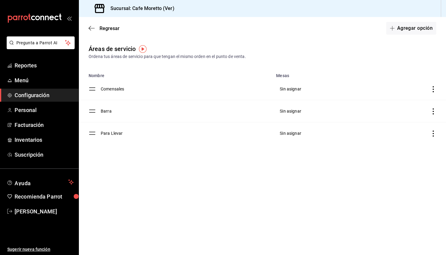
click at [115, 88] on td "Comensales" at bounding box center [187, 89] width 172 height 22
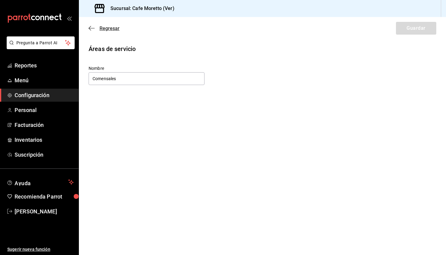
click at [91, 27] on icon "button" at bounding box center [92, 28] width 6 height 5
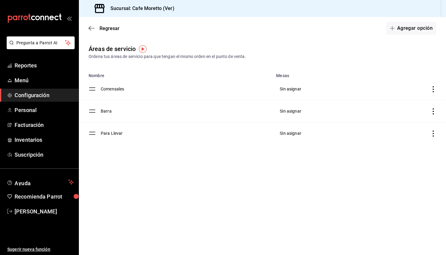
click at [111, 111] on td "Barra" at bounding box center [187, 111] width 172 height 22
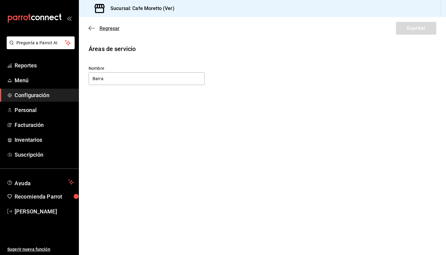
click at [92, 27] on icon "button" at bounding box center [92, 28] width 6 height 5
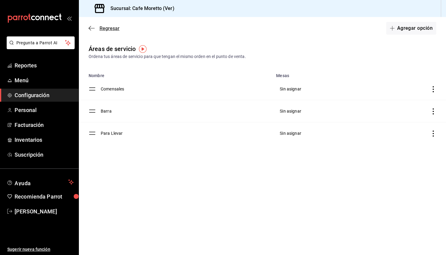
click at [93, 27] on icon "button" at bounding box center [92, 28] width 6 height 5
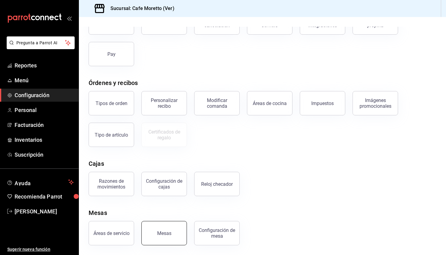
scroll to position [53, 0]
click at [170, 227] on button "Mesas" at bounding box center [165, 233] width 46 height 24
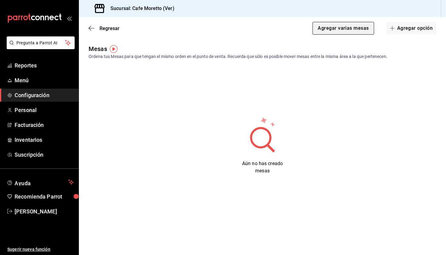
click at [343, 27] on button "Agregar varias mesas" at bounding box center [343, 28] width 61 height 13
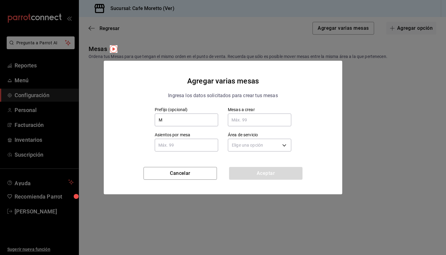
type input "M"
click at [261, 120] on input "text" at bounding box center [259, 120] width 63 height 12
type input "14"
click at [195, 149] on input "text" at bounding box center [186, 145] width 63 height 12
type input "4"
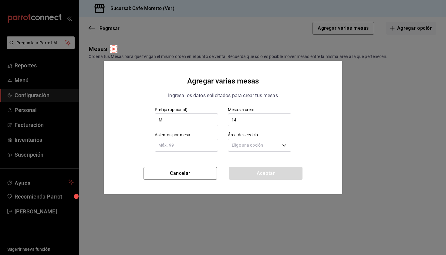
type input "5"
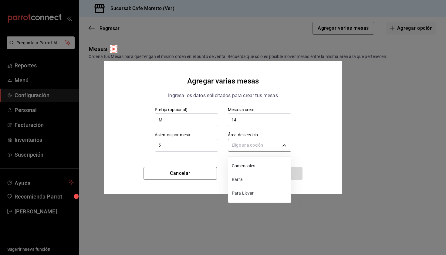
click at [273, 146] on body "Pregunta a Parrot AI Reportes Menú Configuración Personal Facturación Inventari…" at bounding box center [223, 127] width 446 height 255
click at [253, 166] on span "Comensales" at bounding box center [260, 166] width 57 height 6
type input "08002396-2ea7-4c24-a069-aa52939f8eca"
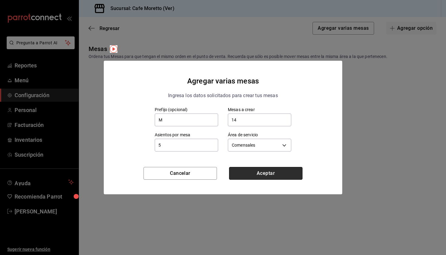
click at [253, 175] on button "Aceptar" at bounding box center [266, 173] width 74 height 13
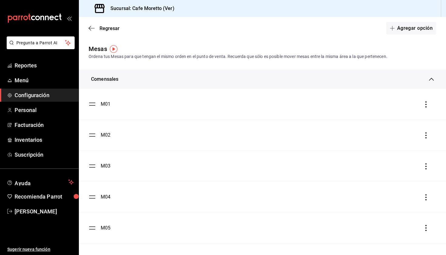
click at [111, 104] on div "M01" at bounding box center [263, 104] width 348 height 7
click at [101, 103] on div "M01" at bounding box center [106, 104] width 10 height 7
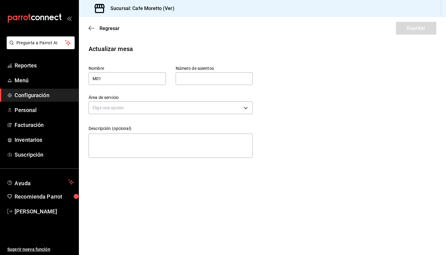
type input "5"
type input "08002396-2ea7-4c24-a069-aa52939f8eca"
click at [208, 78] on input "5" at bounding box center [214, 79] width 77 height 12
type input "3"
click at [416, 30] on button "Guardar" at bounding box center [416, 28] width 40 height 13
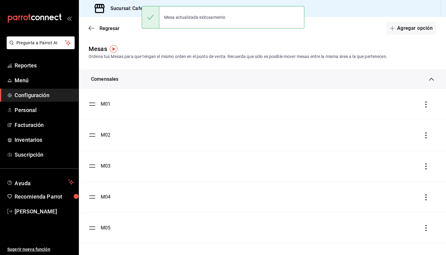
click at [107, 134] on div "M02" at bounding box center [106, 135] width 10 height 7
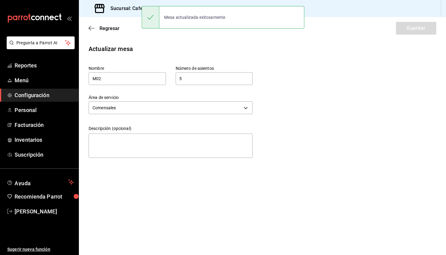
click at [190, 79] on input "5" at bounding box center [214, 79] width 77 height 12
type input "3"
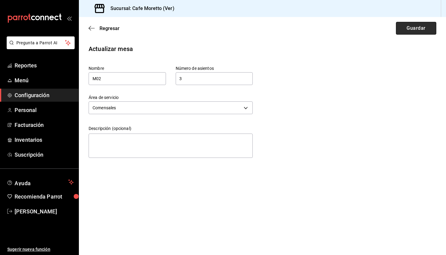
click at [424, 25] on button "Guardar" at bounding box center [416, 28] width 40 height 13
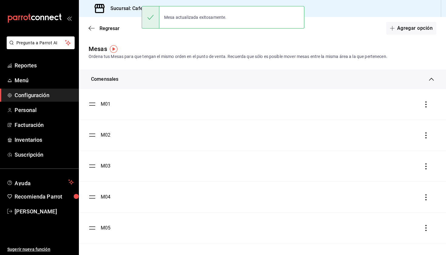
click at [104, 166] on div "M03" at bounding box center [106, 165] width 10 height 7
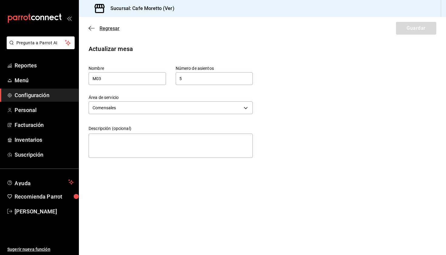
click at [94, 29] on icon "button" at bounding box center [92, 28] width 6 height 5
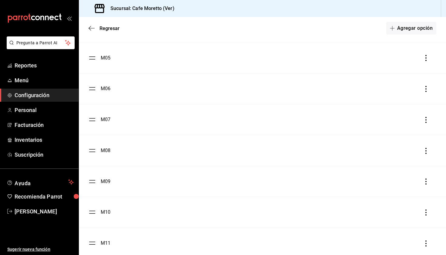
scroll to position [180, 0]
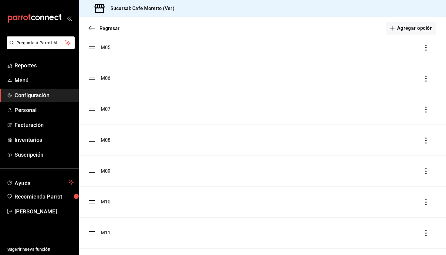
click at [104, 173] on div "M09" at bounding box center [106, 171] width 10 height 7
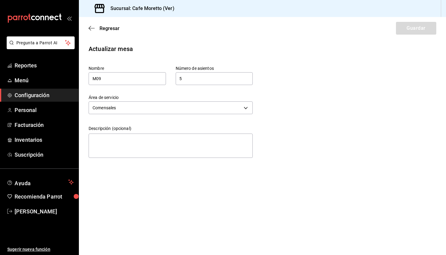
click at [194, 80] on input "5" at bounding box center [214, 79] width 77 height 12
type input "2"
click at [425, 27] on button "Guardar" at bounding box center [416, 28] width 40 height 13
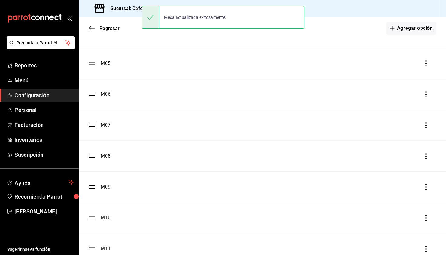
scroll to position [171, 0]
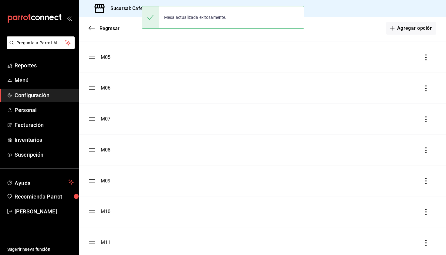
click at [105, 214] on div "M10" at bounding box center [106, 211] width 10 height 7
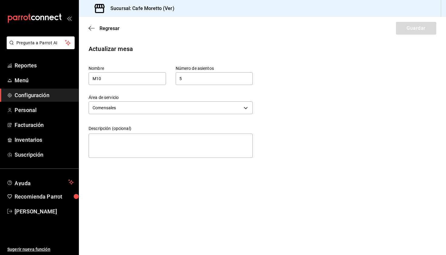
click at [203, 77] on input "5" at bounding box center [214, 79] width 77 height 12
type input "6"
type input "7"
click at [416, 24] on button "Guardar" at bounding box center [416, 28] width 40 height 13
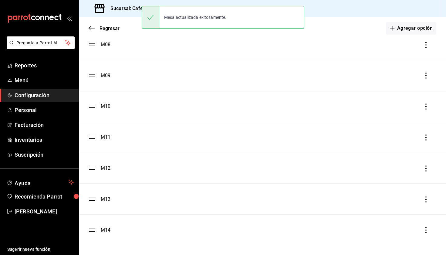
scroll to position [276, 0]
click at [93, 137] on ul "M01 M02 M03 M04 M05 M06 M07 M08 M09 M10 M11 M12 M13 M14" at bounding box center [263, 29] width 368 height 433
click at [111, 140] on div "M11" at bounding box center [263, 137] width 348 height 7
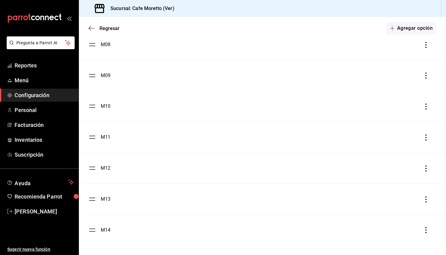
click at [105, 138] on div "M11" at bounding box center [106, 137] width 10 height 7
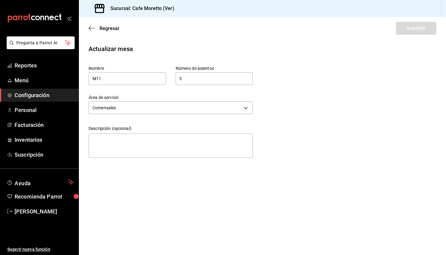
click at [191, 81] on input "5" at bounding box center [214, 79] width 77 height 12
type input "2"
click at [421, 21] on div "Regresar Guardar" at bounding box center [263, 28] width 368 height 22
click at [419, 30] on button "Guardar" at bounding box center [416, 28] width 40 height 13
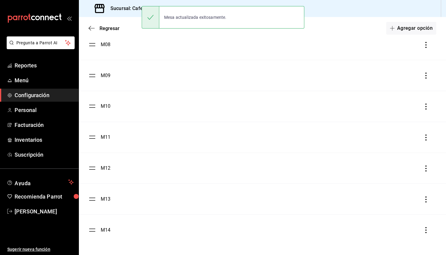
scroll to position [276, 0]
click at [106, 168] on div "M12" at bounding box center [106, 168] width 10 height 7
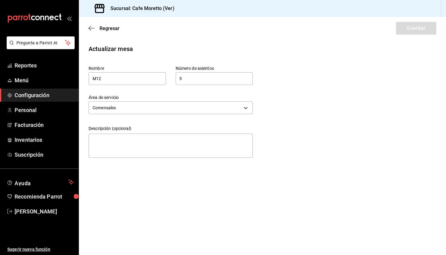
click at [195, 78] on input "5" at bounding box center [214, 79] width 77 height 12
type input "2"
click at [415, 32] on button "Guardar" at bounding box center [416, 28] width 40 height 13
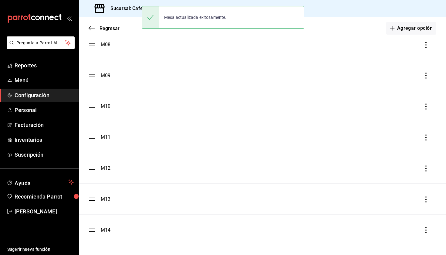
scroll to position [276, 0]
click at [106, 203] on li "M13" at bounding box center [263, 199] width 368 height 31
click at [107, 200] on div "M13" at bounding box center [106, 199] width 10 height 7
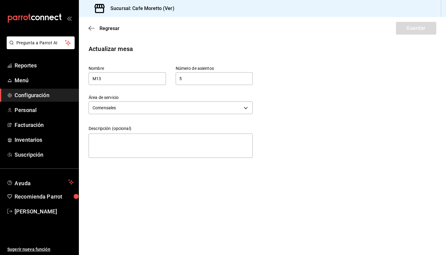
click at [191, 81] on input "5" at bounding box center [214, 79] width 77 height 12
drag, startPoint x: 114, startPoint y: 80, endPoint x: 114, endPoint y: 74, distance: 6.7
click at [114, 81] on input "M13" at bounding box center [127, 78] width 77 height 13
type input "M14"
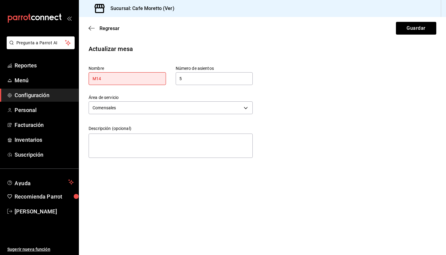
click at [210, 79] on input "5" at bounding box center [214, 79] width 77 height 12
type input "7"
click at [426, 25] on button "Guardar" at bounding box center [416, 28] width 40 height 13
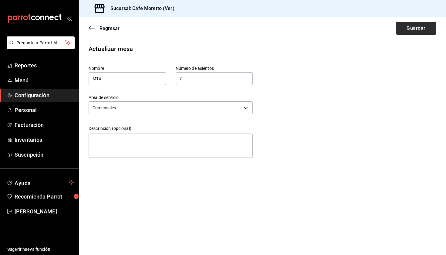
click at [424, 32] on button "Guardar" at bounding box center [416, 28] width 40 height 13
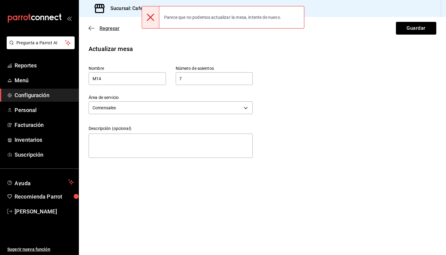
click at [92, 28] on icon "button" at bounding box center [92, 28] width 6 height 5
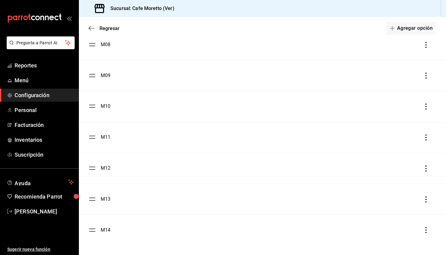
scroll to position [276, 0]
click at [108, 200] on div "M13" at bounding box center [106, 199] width 10 height 7
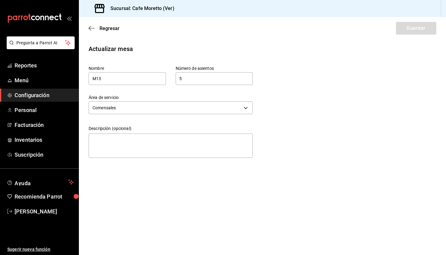
click at [193, 80] on input "5" at bounding box center [214, 79] width 77 height 12
type input "7"
click at [406, 29] on button "Guardar" at bounding box center [416, 28] width 40 height 13
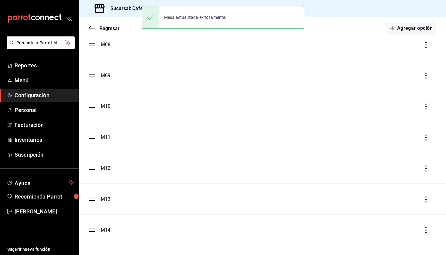
scroll to position [276, 0]
click at [104, 229] on div "M14" at bounding box center [106, 230] width 10 height 7
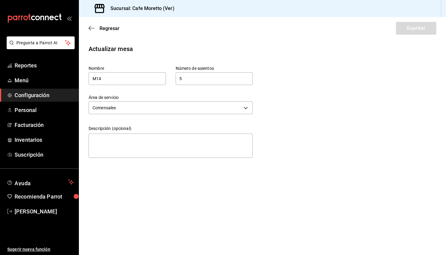
click at [188, 81] on input "5" at bounding box center [214, 79] width 77 height 12
click at [93, 27] on icon "button" at bounding box center [92, 28] width 6 height 5
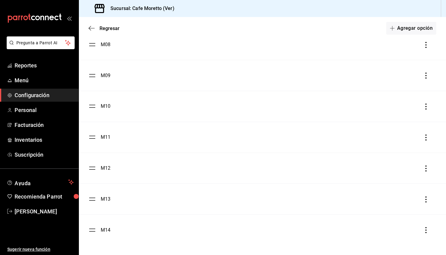
scroll to position [276, 0]
click at [396, 32] on button "Agregar opción" at bounding box center [412, 28] width 50 height 13
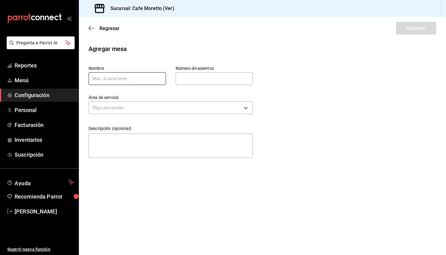
click at [127, 75] on input "text" at bounding box center [127, 78] width 77 height 13
type input "M15"
click at [196, 81] on input "text" at bounding box center [214, 79] width 77 height 12
type input "6"
click at [171, 113] on body "Pregunta a Parrot AI Reportes Menú Configuración Personal Facturación Inventari…" at bounding box center [223, 127] width 446 height 255
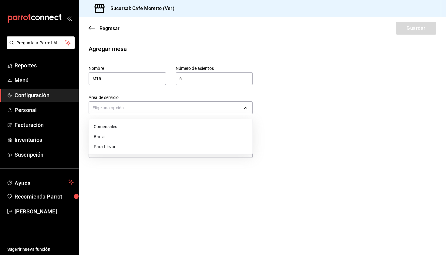
click at [166, 128] on li "Comensales" at bounding box center [171, 127] width 164 height 10
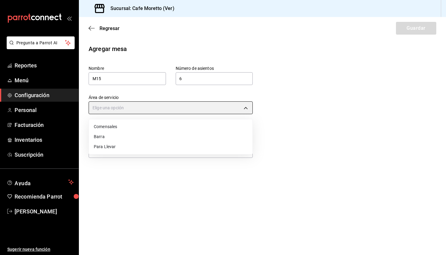
type input "08002396-2ea7-4c24-a069-aa52939f8eca"
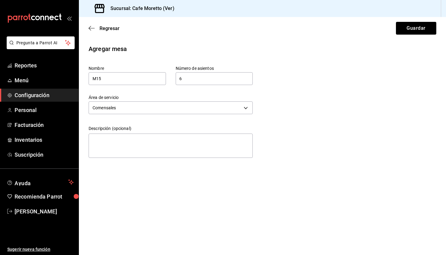
click at [410, 36] on div "Regresar Guardar" at bounding box center [263, 28] width 368 height 22
click at [410, 32] on button "Guardar" at bounding box center [416, 28] width 40 height 13
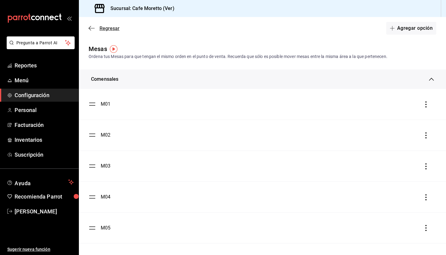
click at [91, 29] on icon "button" at bounding box center [92, 28] width 6 height 5
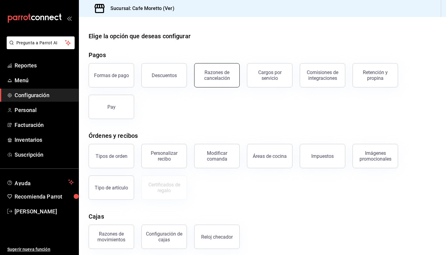
click at [212, 82] on button "Razones de cancelación" at bounding box center [217, 75] width 46 height 24
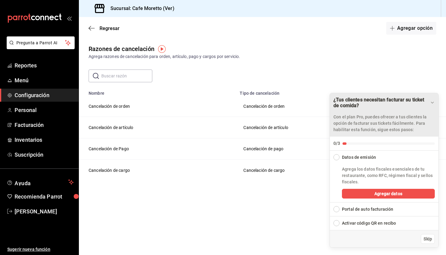
click at [431, 101] on icon "Drag to move checklist" at bounding box center [432, 102] width 5 height 5
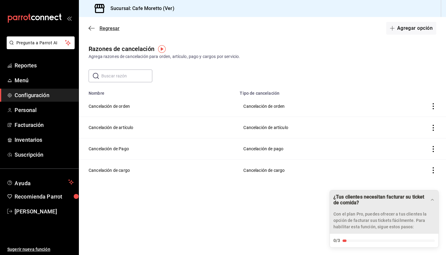
click at [90, 29] on icon "button" at bounding box center [92, 28] width 6 height 5
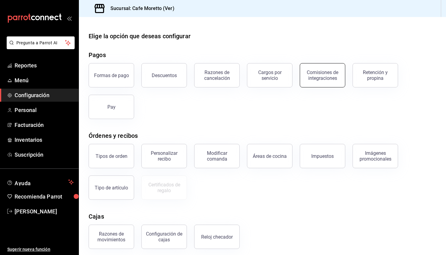
click at [325, 84] on button "Comisiones de integraciones" at bounding box center [323, 75] width 46 height 24
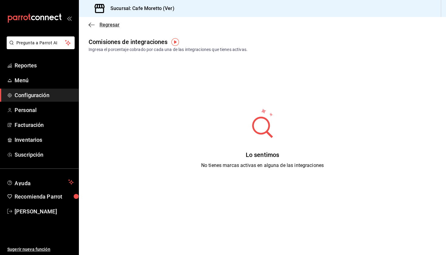
click at [91, 24] on icon "button" at bounding box center [92, 24] width 6 height 5
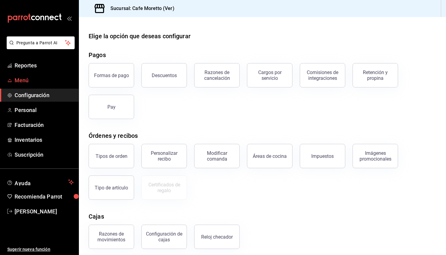
click at [27, 81] on span "Menú" at bounding box center [44, 80] width 59 height 8
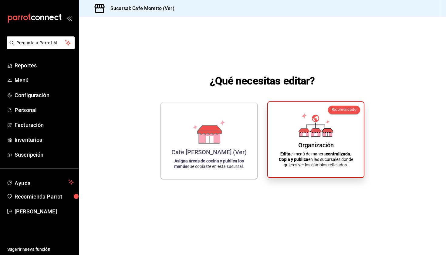
click at [297, 137] on div "Organización Edita el menú de manera centralizada. Copia y publica en las sucur…" at bounding box center [315, 140] width 81 height 66
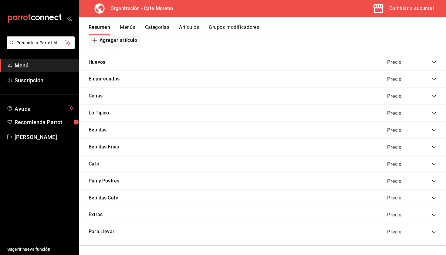
scroll to position [382, 0]
click at [434, 145] on icon "collapse-category-row" at bounding box center [434, 147] width 5 height 5
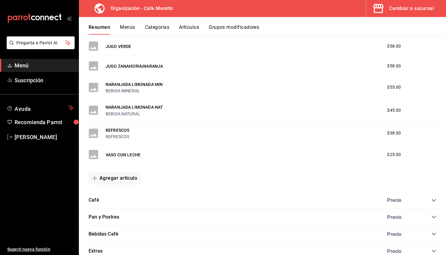
scroll to position [547, 0]
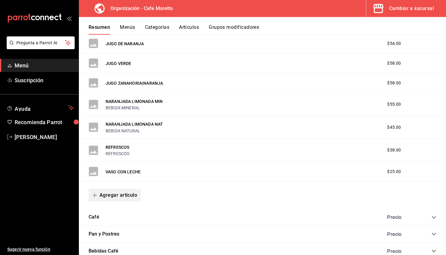
click at [114, 191] on button "Agregar artículo" at bounding box center [115, 195] width 52 height 13
click at [150, 82] on div at bounding box center [223, 127] width 446 height 255
click at [142, 81] on button "JUGO ZANAHORIA|NARANJA" at bounding box center [134, 83] width 57 height 6
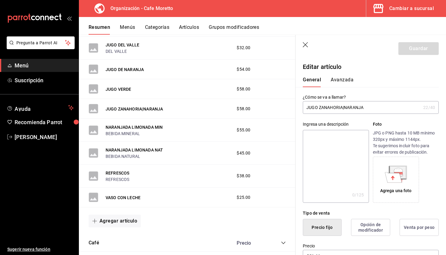
drag, startPoint x: 369, startPoint y: 107, endPoint x: 319, endPoint y: 108, distance: 50.4
click at [319, 108] on input "JUGO ZANAHORIA|NARANJA" at bounding box center [362, 107] width 118 height 12
click at [123, 212] on div "Agregar artículo" at bounding box center [187, 220] width 217 height 27
click at [125, 222] on button "Agregar artículo" at bounding box center [115, 221] width 52 height 13
click at [111, 243] on li "Artículo nuevo" at bounding box center [113, 240] width 48 height 15
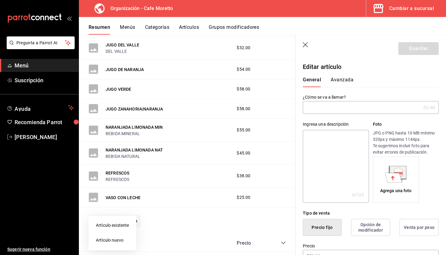
type input "AR-1756308223416"
click at [340, 108] on input "text" at bounding box center [363, 107] width 121 height 12
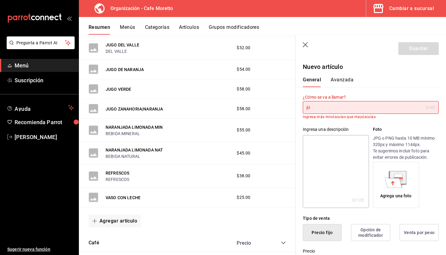
type input "j"
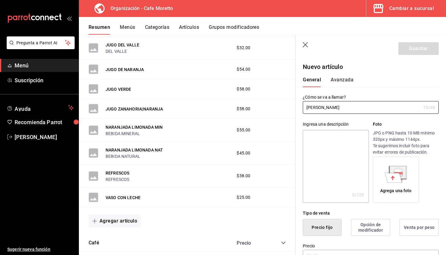
scroll to position [166, 0]
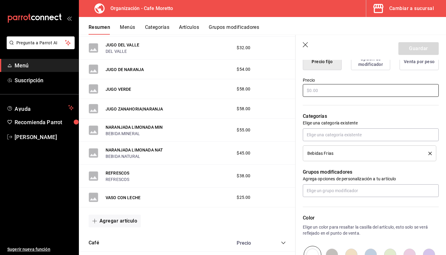
type input "[PERSON_NAME]"
click at [324, 86] on input "text" at bounding box center [371, 90] width 136 height 13
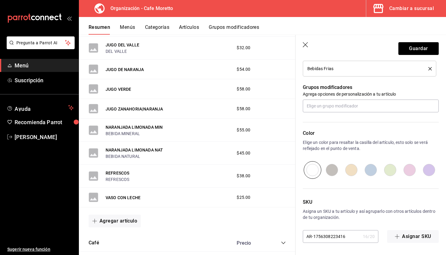
scroll to position [251, 0]
type input "$54.00"
click at [409, 46] on button "Guardar" at bounding box center [419, 48] width 40 height 13
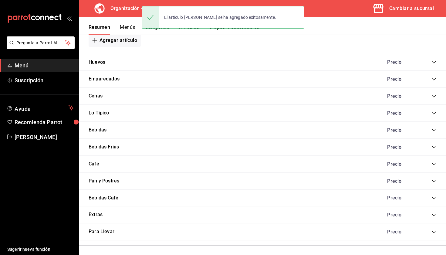
scroll to position [382, 0]
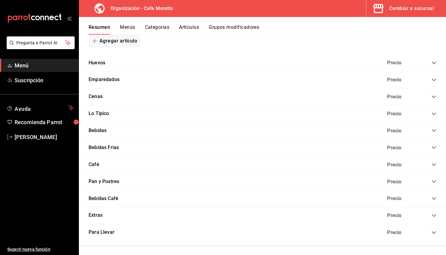
click at [432, 145] on div "Precio" at bounding box center [408, 148] width 55 height 6
click at [434, 148] on div "Precio" at bounding box center [408, 148] width 55 height 6
click at [434, 146] on icon "collapse-category-row" at bounding box center [434, 147] width 5 height 5
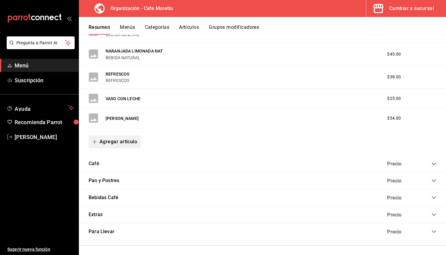
scroll to position [620, 0]
click at [97, 141] on icon "button" at bounding box center [94, 142] width 5 height 5
click at [130, 171] on li "Artículo nuevo" at bounding box center [113, 171] width 48 height 15
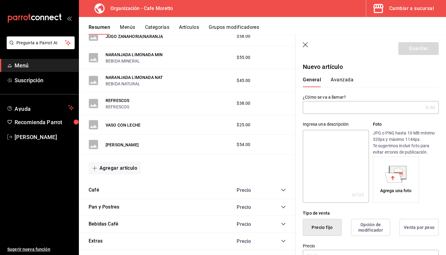
click at [327, 105] on input "text" at bounding box center [363, 107] width 121 height 12
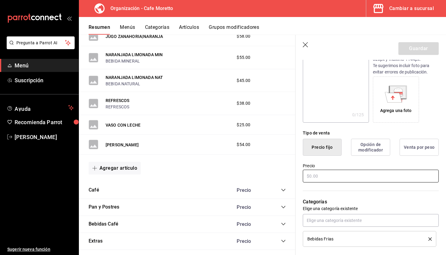
type input "[PERSON_NAME]"
click at [319, 171] on input "text" at bounding box center [371, 176] width 136 height 13
type input "$54.00"
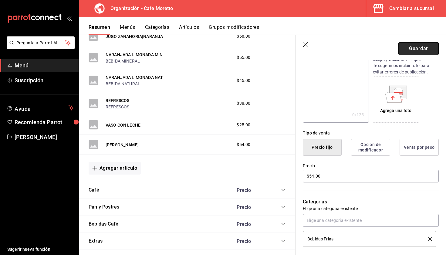
click at [424, 49] on button "Guardar" at bounding box center [419, 48] width 40 height 13
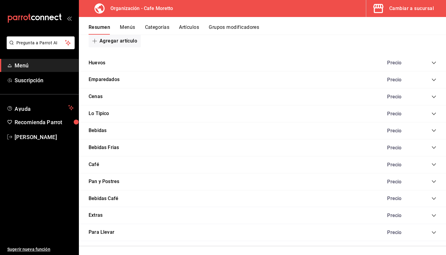
scroll to position [351, 0]
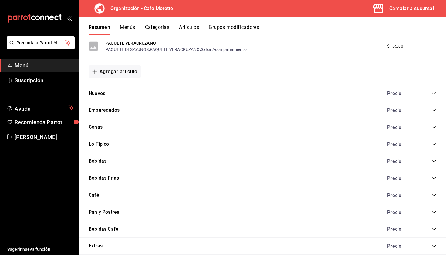
click at [431, 89] on div "Huevos Precio" at bounding box center [263, 93] width 368 height 17
click at [435, 94] on icon "collapse-category-row" at bounding box center [434, 93] width 5 height 5
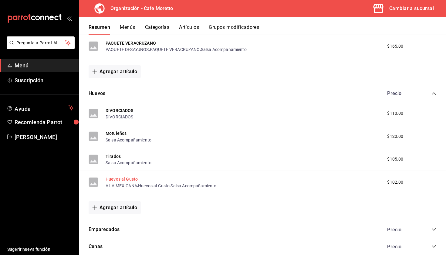
click at [114, 179] on button "Huevos al Gusto" at bounding box center [122, 179] width 32 height 6
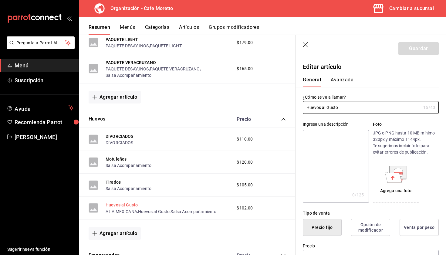
type input "$102.00"
click at [342, 80] on button "Avanzada" at bounding box center [342, 82] width 23 height 10
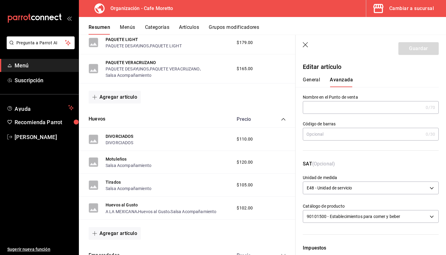
click at [314, 79] on button "General" at bounding box center [311, 82] width 17 height 10
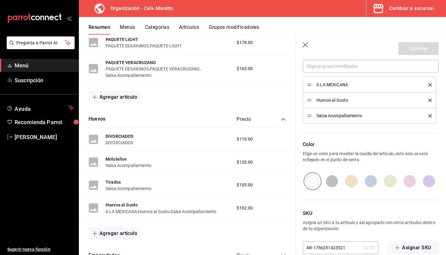
scroll to position [207, 0]
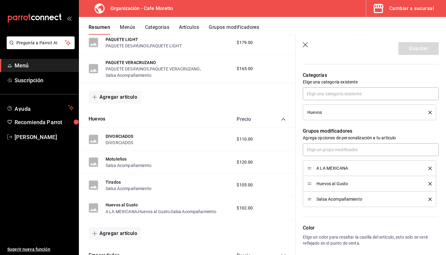
click at [311, 170] on div "A LA MEXICANA" at bounding box center [370, 168] width 125 height 7
click at [307, 45] on icon "button" at bounding box center [306, 45] width 6 height 6
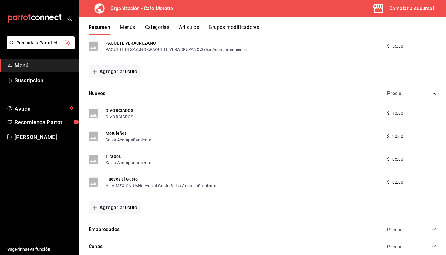
click at [225, 23] on div "Resumen Menús Categorías Artículos Grupos modificadores" at bounding box center [263, 26] width 368 height 18
click at [234, 30] on button "Grupos modificadores" at bounding box center [234, 29] width 50 height 10
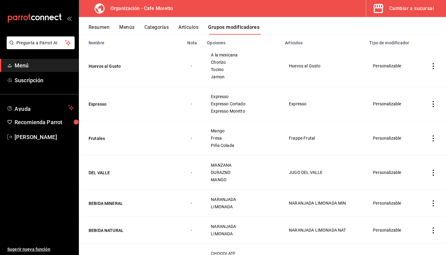
scroll to position [26, 0]
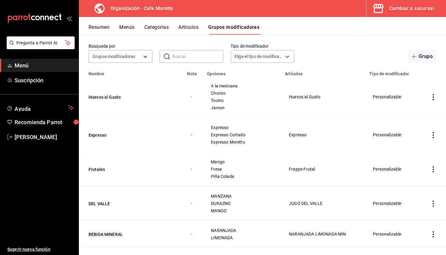
click at [186, 58] on input "text" at bounding box center [198, 56] width 51 height 12
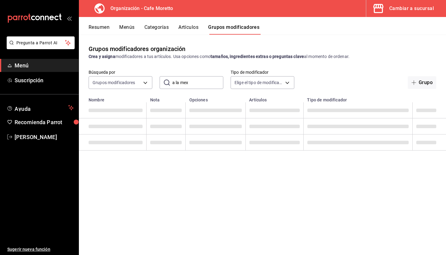
scroll to position [0, 0]
type input "a la mex"
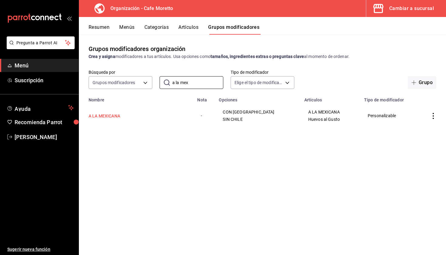
click at [111, 118] on button "A LA MEXICANA" at bounding box center [125, 116] width 73 height 6
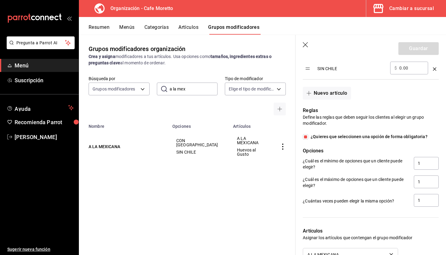
scroll to position [243, 0]
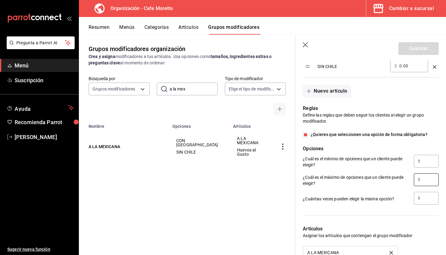
click at [422, 180] on input "1" at bounding box center [426, 179] width 25 height 13
click at [429, 157] on input "1" at bounding box center [426, 161] width 25 height 13
type input "01"
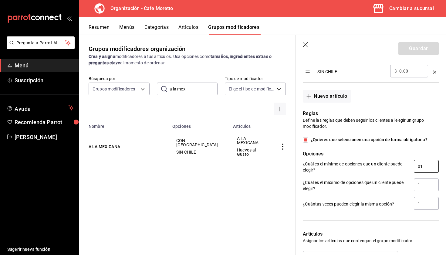
checkbox input "false"
type input "0"
click at [427, 185] on input "1" at bounding box center [426, 185] width 25 height 13
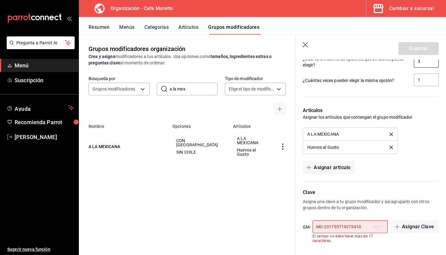
scroll to position [366, 0]
type input "3"
click at [364, 228] on input "MG-231755719273410" at bounding box center [341, 227] width 57 height 12
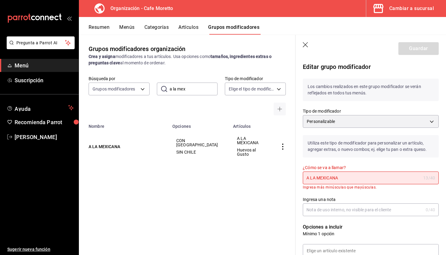
scroll to position [0, 0]
type input "MG-23175571927341"
drag, startPoint x: 345, startPoint y: 180, endPoint x: 190, endPoint y: 167, distance: 155.5
click at [190, 167] on main "Grupos modificadores organización Crea y asigna modificadores a tus artículos. …" at bounding box center [263, 145] width 368 height 221
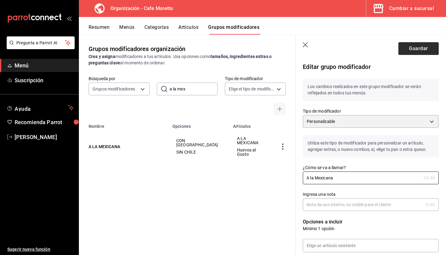
type input "A la Mexicana"
click at [423, 53] on button "Guardar" at bounding box center [419, 48] width 40 height 13
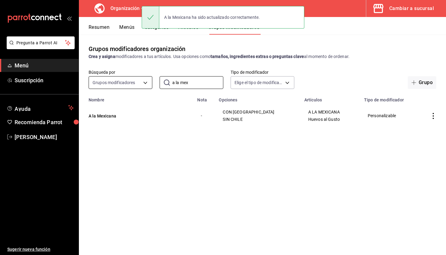
drag, startPoint x: 200, startPoint y: 84, endPoint x: 137, endPoint y: 77, distance: 63.2
click at [137, 77] on div "Búsqueda por Grupos modificadores GROUP ​ a la mex ​ Tipo de modificador Elige …" at bounding box center [263, 79] width 368 height 19
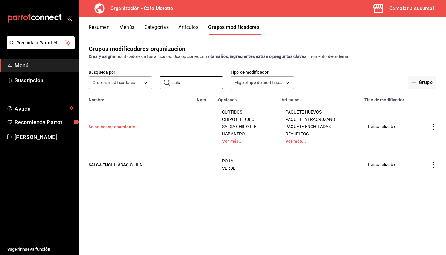
type input "sals"
click at [123, 127] on button "Salsa Acompañamiento" at bounding box center [125, 127] width 73 height 6
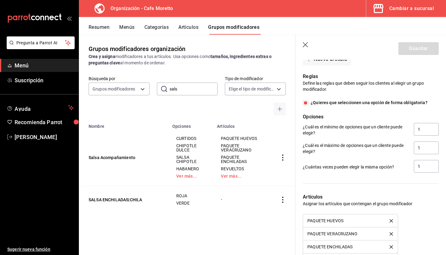
scroll to position [381, 0]
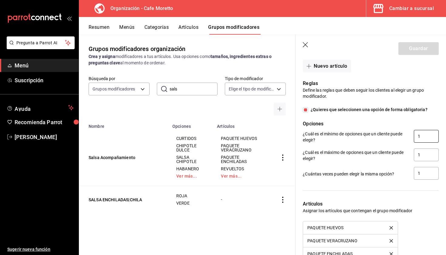
click at [423, 136] on input "1" at bounding box center [426, 136] width 25 height 13
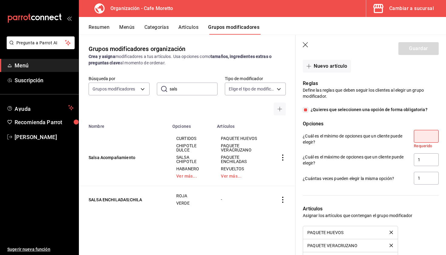
checkbox input "false"
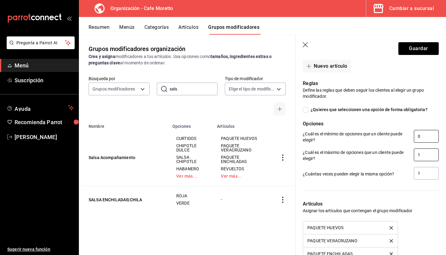
type input "0"
click at [423, 155] on input "1" at bounding box center [426, 155] width 25 height 13
type input "8"
click at [414, 47] on button "Guardar" at bounding box center [419, 48] width 40 height 13
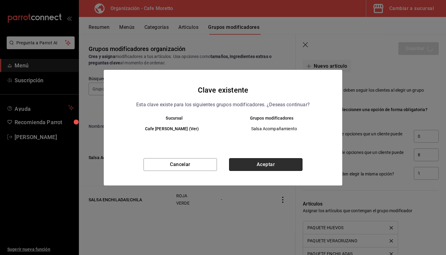
click at [258, 169] on button "Aceptar" at bounding box center [266, 164] width 74 height 13
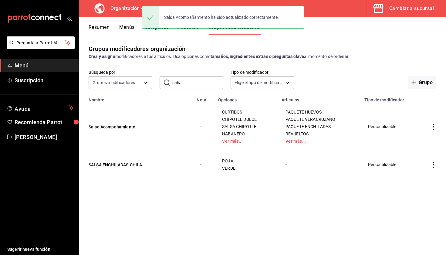
drag, startPoint x: 185, startPoint y: 80, endPoint x: 162, endPoint y: 79, distance: 23.7
click at [162, 79] on div "​ sals ​" at bounding box center [192, 82] width 64 height 13
drag, startPoint x: 191, startPoint y: 83, endPoint x: 161, endPoint y: 82, distance: 30.7
click at [161, 82] on div "​ sals ​" at bounding box center [192, 82] width 64 height 13
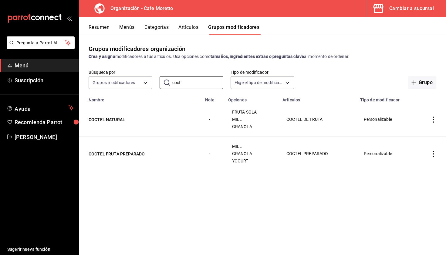
type input "cost"
drag, startPoint x: 175, startPoint y: 94, endPoint x: 127, endPoint y: 153, distance: 76.2
click at [127, 153] on button "COCTEL FRUTA PREPARADO" at bounding box center [125, 154] width 73 height 6
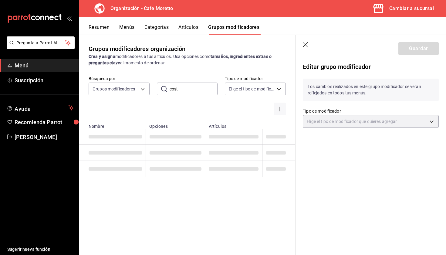
type input "CUSTOMIZABLE"
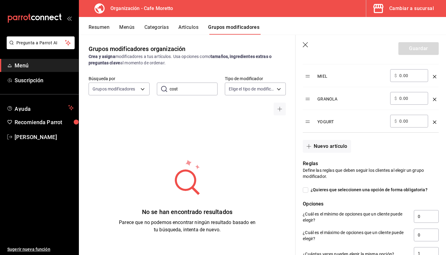
scroll to position [251, 0]
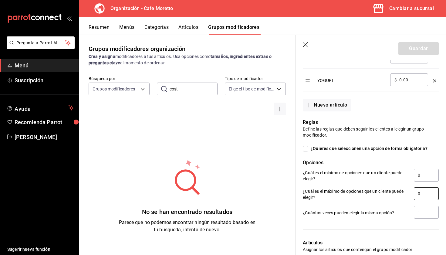
click at [427, 193] on input "0" at bounding box center [426, 193] width 25 height 13
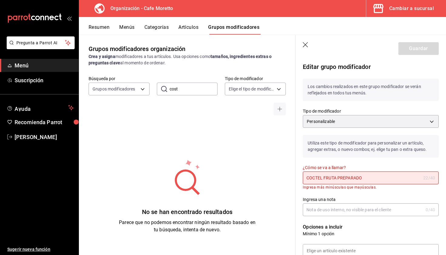
scroll to position [0, 0]
type input "4"
drag, startPoint x: 367, startPoint y: 177, endPoint x: 272, endPoint y: 173, distance: 94.5
click at [272, 173] on main "Grupos modificadores organización Crea y asigna modificadores a tus artículos. …" at bounding box center [263, 145] width 368 height 221
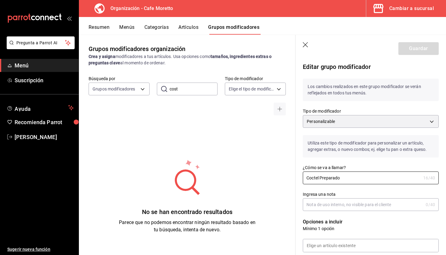
type input "Coctel Preparado"
click at [331, 167] on label "¿Cómo se va a llamar?" at bounding box center [371, 168] width 136 height 4
click at [331, 172] on input "Coctel Preparado" at bounding box center [362, 178] width 118 height 12
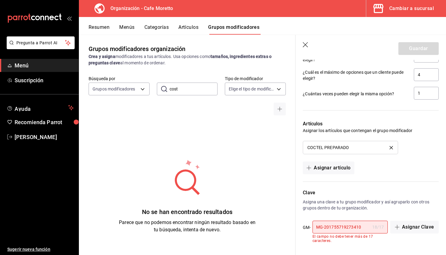
click at [361, 225] on input "MG-201755719273410" at bounding box center [341, 227] width 57 height 12
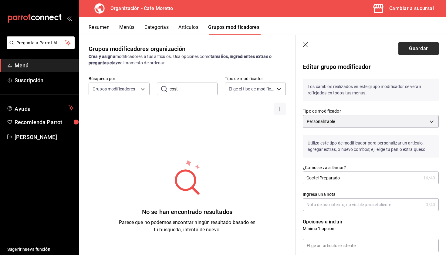
type input "MG-20175571927341"
click at [424, 49] on button "Guardar" at bounding box center [419, 48] width 40 height 13
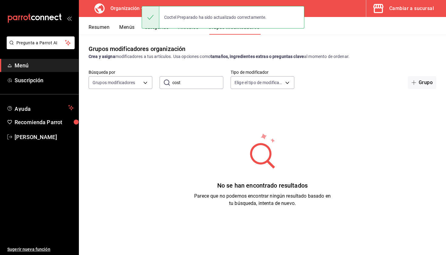
click at [95, 27] on button "Resumen" at bounding box center [99, 29] width 21 height 10
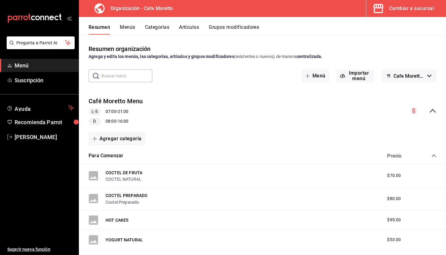
click at [47, 64] on span "Menú" at bounding box center [44, 65] width 59 height 8
click at [396, 12] on div "Cambiar a sucursal" at bounding box center [412, 8] width 45 height 9
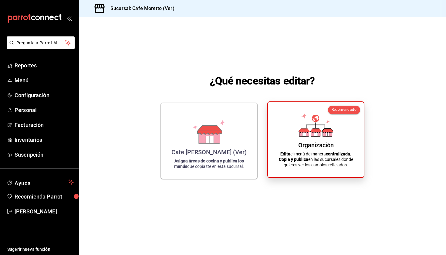
click at [329, 122] on icon at bounding box center [316, 125] width 35 height 24
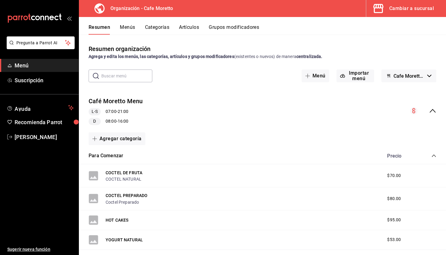
click at [127, 26] on button "Menús" at bounding box center [127, 29] width 15 height 10
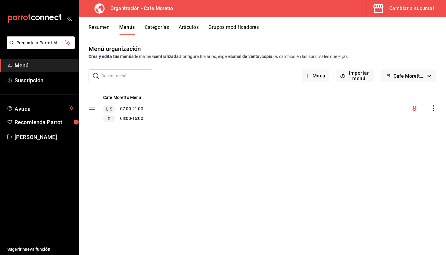
click at [434, 109] on icon "actions" at bounding box center [434, 108] width 6 height 6
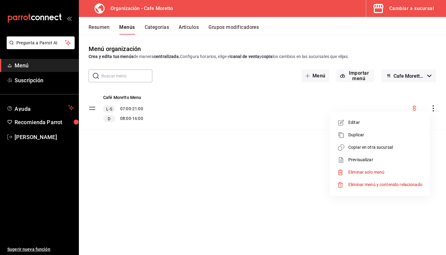
click at [386, 153] on li "Copiar en otra sucursal" at bounding box center [380, 147] width 95 height 12
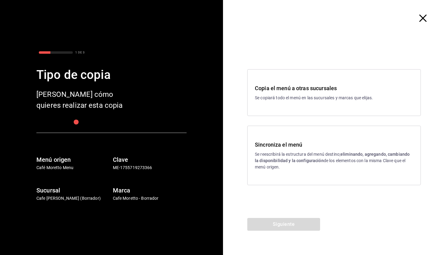
click at [304, 146] on h3 "Sincroniza el menú" at bounding box center [334, 145] width 159 height 8
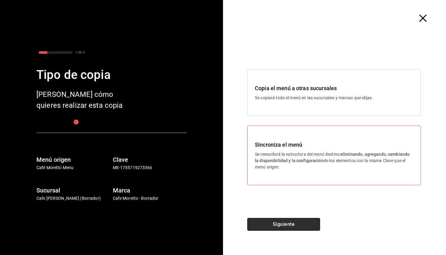
click at [300, 225] on button "Siguiente" at bounding box center [284, 224] width 73 height 13
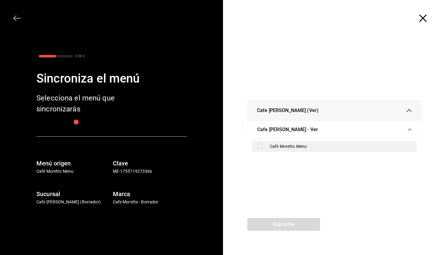
click at [284, 147] on div "Café Moretto Menu" at bounding box center [341, 146] width 142 height 6
checkbox input "true"
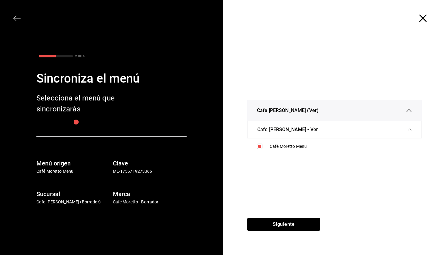
click at [289, 232] on div "Siguiente" at bounding box center [283, 236] width 121 height 37
click at [289, 227] on button "Siguiente" at bounding box center [284, 224] width 73 height 13
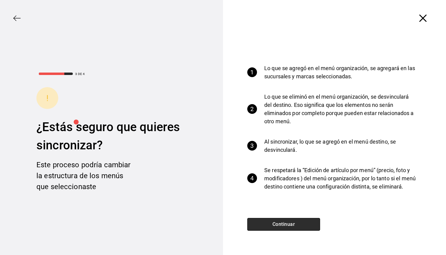
click at [289, 227] on button "Continuar" at bounding box center [284, 224] width 73 height 13
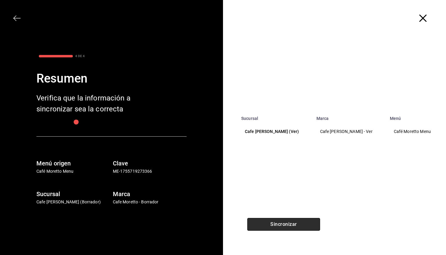
click at [291, 222] on button "Sincronizar" at bounding box center [284, 224] width 73 height 13
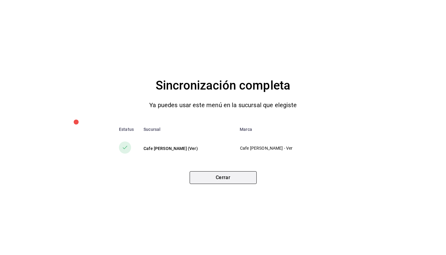
click at [220, 180] on button "Cerrar" at bounding box center [223, 177] width 67 height 13
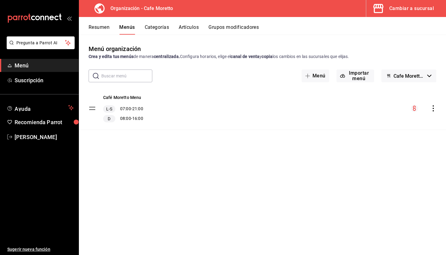
click at [99, 26] on button "Resumen" at bounding box center [99, 29] width 21 height 10
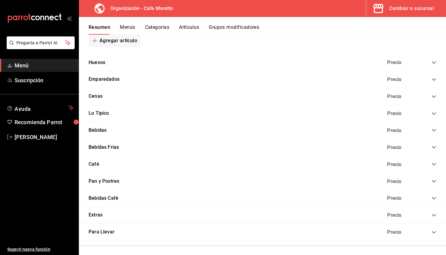
scroll to position [382, 0]
click at [434, 145] on icon "collapse-category-row" at bounding box center [434, 147] width 5 height 5
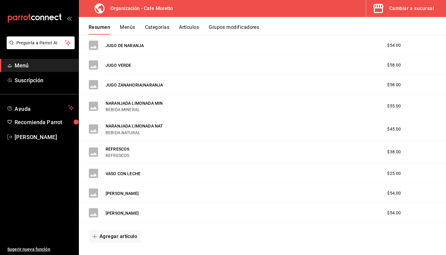
scroll to position [545, 0]
click at [120, 211] on button "[PERSON_NAME]" at bounding box center [122, 214] width 33 height 6
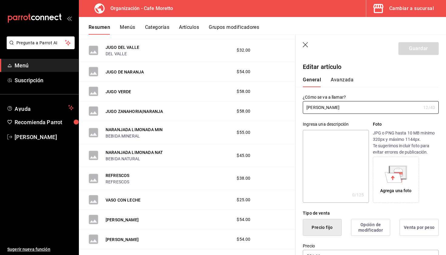
click at [342, 82] on button "Avanzada" at bounding box center [342, 82] width 23 height 10
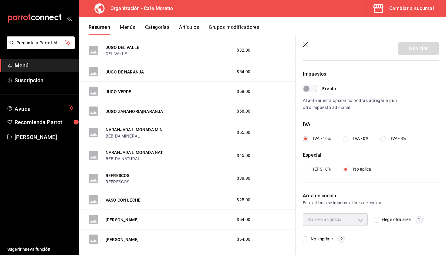
scroll to position [174, 0]
click at [304, 43] on icon "button" at bounding box center [306, 45] width 6 height 6
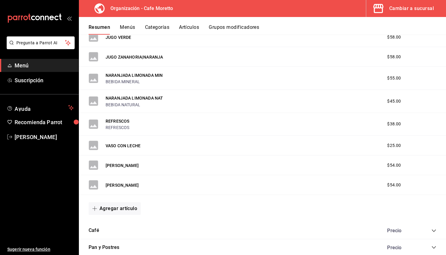
scroll to position [582, 0]
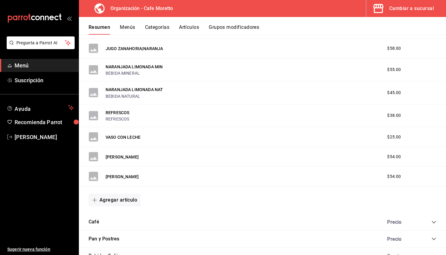
click at [393, 173] on span "$54.00" at bounding box center [395, 176] width 14 height 6
click at [107, 173] on div "[PERSON_NAME]" at bounding box center [122, 176] width 33 height 6
drag, startPoint x: 116, startPoint y: 176, endPoint x: 93, endPoint y: 178, distance: 23.8
click at [95, 178] on div "[PERSON_NAME]" at bounding box center [114, 177] width 50 height 10
click at [192, 26] on button "Artículos" at bounding box center [189, 29] width 20 height 10
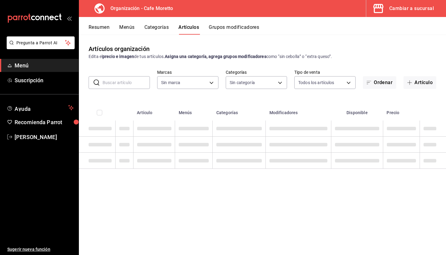
type input "b2e615c4-e6c2-4b04-ad18-f24ed3b81c6c"
type input "5b5fa2e0-3ef4-4fa1-ace6-45c0f470e5dc,5209daae-e94c-46b5-9e9e-29dda6981cfa,7f2cc…"
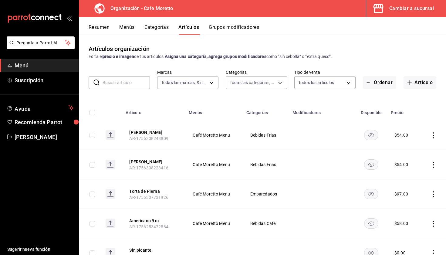
click at [102, 87] on div "​ ​" at bounding box center [119, 82] width 61 height 13
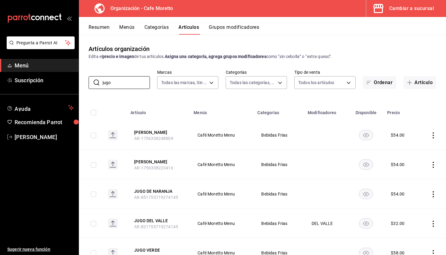
type input "jugo"
click at [433, 139] on td at bounding box center [432, 135] width 28 height 29
click at [433, 130] on td at bounding box center [432, 135] width 28 height 29
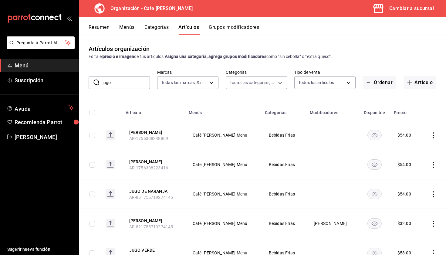
click at [433, 132] on td at bounding box center [433, 135] width 25 height 29
click at [435, 136] on icon "actions" at bounding box center [434, 135] width 6 height 6
click at [409, 177] on span "Eliminar" at bounding box center [416, 174] width 16 height 6
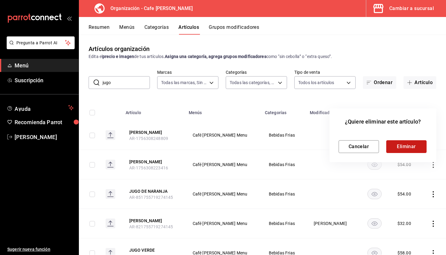
click at [407, 146] on button "Eliminar" at bounding box center [407, 146] width 40 height 13
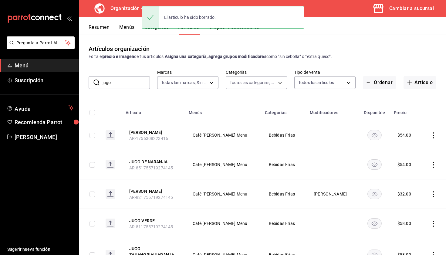
click at [99, 30] on button "Resumen" at bounding box center [99, 29] width 21 height 10
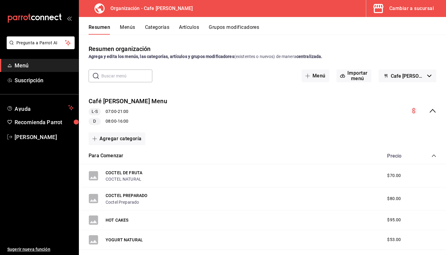
click at [132, 23] on div "Resumen Menús Categorías Artículos Grupos modificadores" at bounding box center [263, 26] width 368 height 18
click at [132, 26] on button "Menús" at bounding box center [127, 29] width 15 height 10
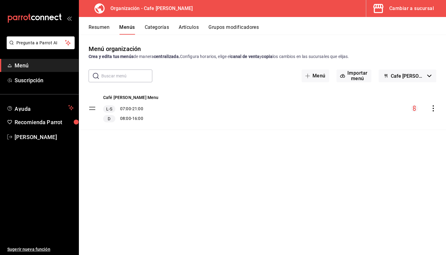
click at [433, 109] on icon "actions" at bounding box center [434, 108] width 6 height 6
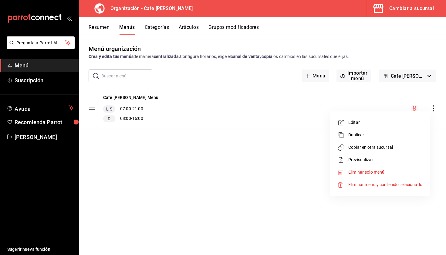
click at [377, 149] on span "Copiar en otra sucursal" at bounding box center [386, 147] width 74 height 6
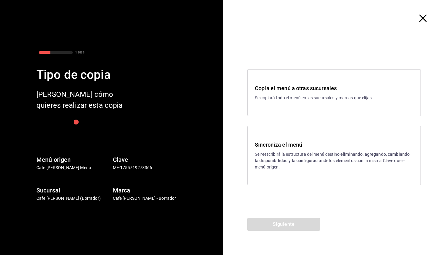
click at [288, 164] on p "Se reescribirá la estructura del menú destino; eliminando, agregando, cambiando…" at bounding box center [334, 160] width 159 height 19
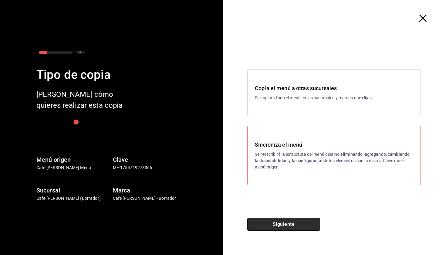
click at [283, 230] on button "Siguiente" at bounding box center [284, 224] width 73 height 13
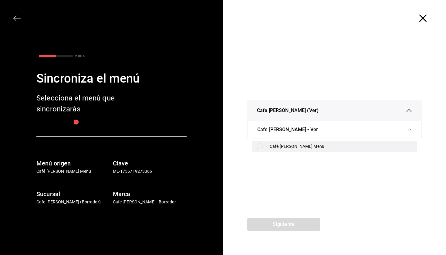
click at [301, 147] on div "Café Moretto Menu" at bounding box center [341, 146] width 142 height 6
checkbox input "true"
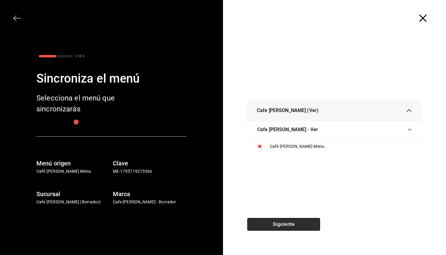
click at [292, 225] on button "Siguiente" at bounding box center [284, 224] width 73 height 13
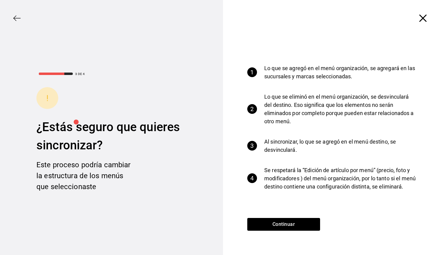
click at [280, 231] on div "Continuar" at bounding box center [283, 236] width 121 height 37
click at [280, 225] on button "Continuar" at bounding box center [284, 224] width 73 height 13
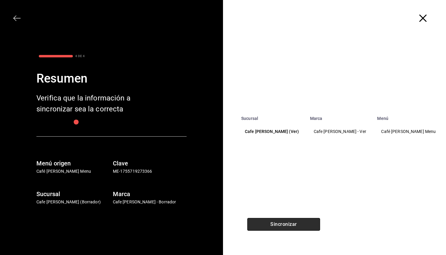
click at [297, 226] on button "Sincronizar" at bounding box center [284, 224] width 73 height 13
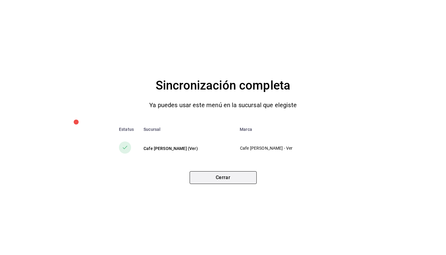
click at [215, 176] on button "Cerrar" at bounding box center [223, 177] width 67 height 13
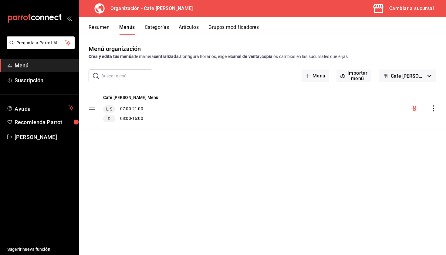
click at [418, 5] on div "Cambiar a sucursal" at bounding box center [412, 8] width 45 height 9
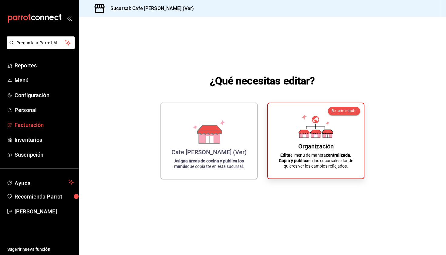
click at [31, 127] on span "Facturación" at bounding box center [44, 125] width 59 height 8
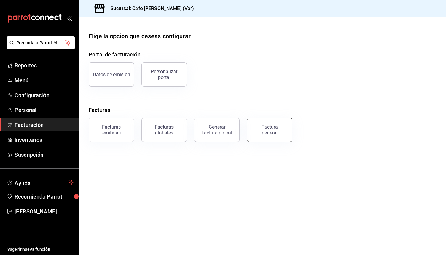
click at [267, 132] on div "Factura general" at bounding box center [270, 130] width 30 height 12
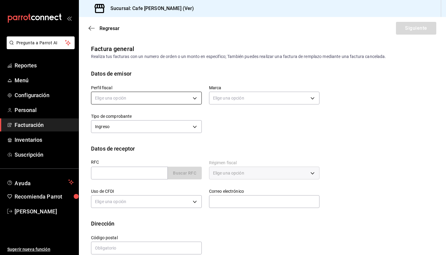
click at [199, 102] on body "Pregunta a Parrot AI Reportes Menú Configuración Personal Facturación Inventari…" at bounding box center [223, 127] width 446 height 255
click at [189, 125] on li "COMPAÑIA CARVERA" at bounding box center [146, 128] width 110 height 11
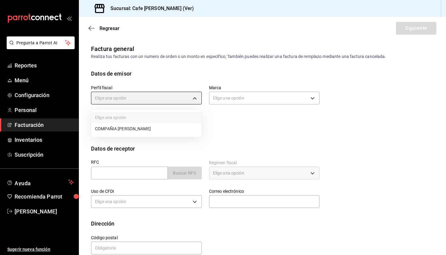
type input "97380418-6f90-423d-b96c-7034655927ab"
type input "943f6485-2bcc-4005-95bb-1fa90700c1bc"
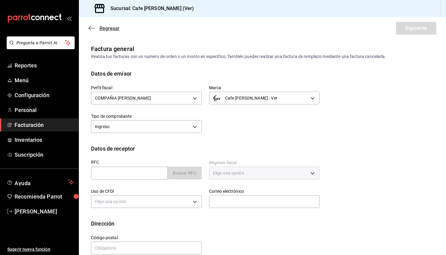
click at [92, 26] on icon "button" at bounding box center [92, 28] width 6 height 5
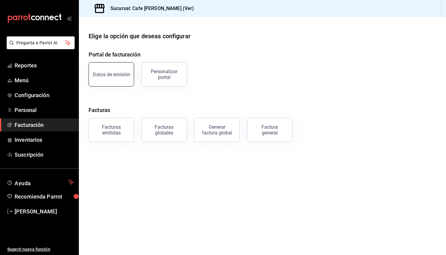
click at [123, 79] on button "Datos de emisión" at bounding box center [112, 74] width 46 height 24
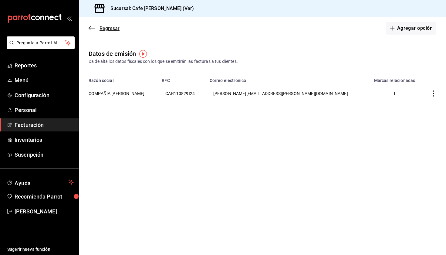
click at [89, 31] on icon "button" at bounding box center [92, 28] width 6 height 5
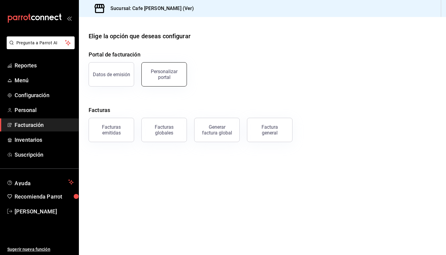
click at [180, 81] on button "Personalizar portal" at bounding box center [165, 74] width 46 height 24
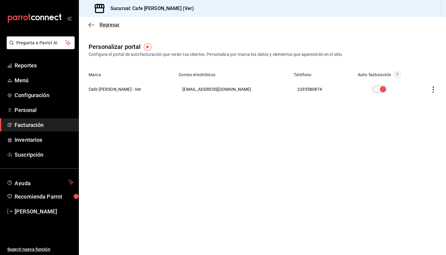
click at [93, 23] on icon "button" at bounding box center [92, 24] width 6 height 5
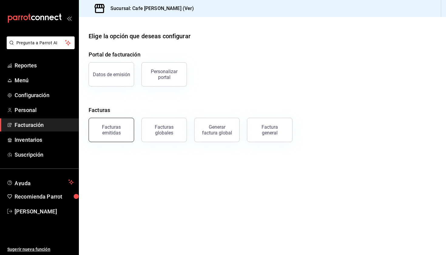
click at [112, 135] on div "Facturas emitidas" at bounding box center [112, 130] width 38 height 12
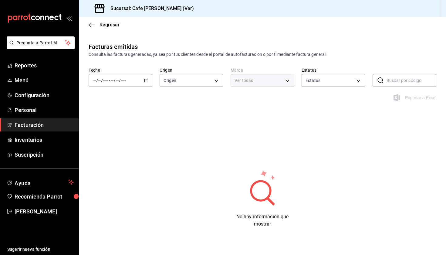
type input "ORDER_INVOICE,GENERAL_INVOICE"
type input "ACTIVE,PENDING_CANCELLATION,CANCELLED,PRE_CANCELLED"
type input "943f6485-2bcc-4005-95bb-1fa90700c1bc"
click at [91, 26] on icon "button" at bounding box center [92, 24] width 6 height 5
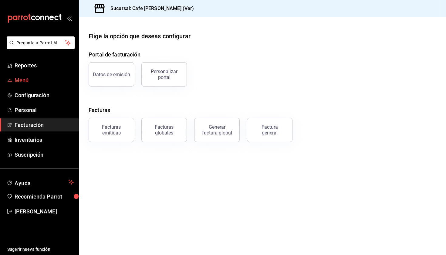
click at [20, 81] on span "Menú" at bounding box center [44, 80] width 59 height 8
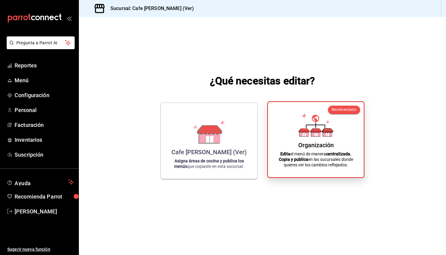
click at [322, 154] on p "Edita el menú de manera centralizada. Copia y publica en las sucursales donde q…" at bounding box center [315, 159] width 81 height 16
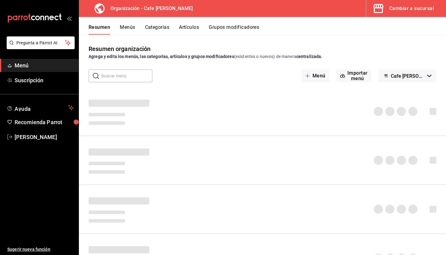
click at [188, 25] on button "Artículos" at bounding box center [189, 29] width 20 height 10
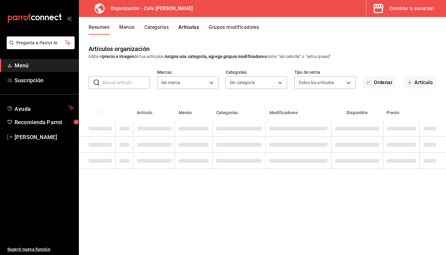
click at [188, 26] on button "Artículos" at bounding box center [189, 29] width 21 height 10
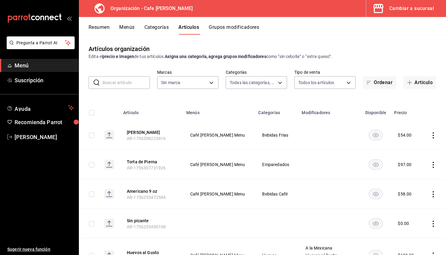
type input "5b5fa2e0-3ef4-4fa1-ace6-45c0f470e5dc,5209daae-e94c-46b5-9e9e-29dda6981cfa,7f2cc…"
type input "b2e615c4-e6c2-4b04-ad18-f24ed3b81c6c"
click at [127, 79] on input "text" at bounding box center [126, 83] width 47 height 12
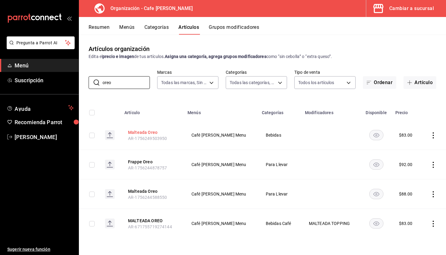
type input "oreo"
click at [140, 135] on button "Malteada Oreo" at bounding box center [152, 132] width 49 height 6
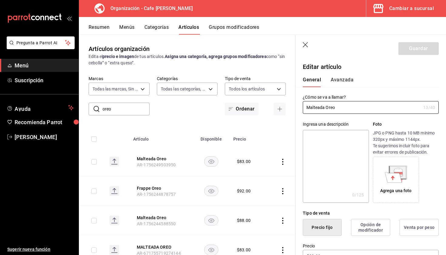
click at [307, 44] on icon "button" at bounding box center [306, 45] width 6 height 6
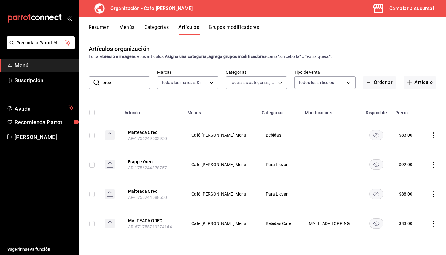
click at [400, 6] on div "Cambiar a sucursal" at bounding box center [412, 8] width 45 height 9
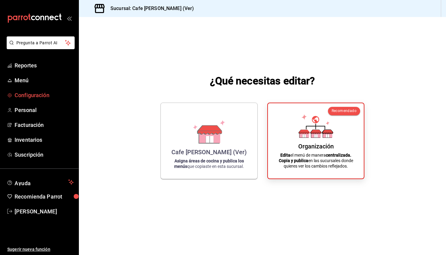
click at [32, 99] on link "Configuración" at bounding box center [39, 95] width 79 height 13
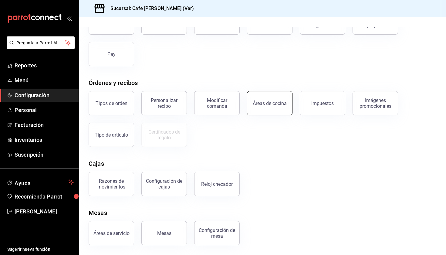
scroll to position [53, 0]
click at [258, 110] on button "Áreas de cocina" at bounding box center [270, 103] width 46 height 24
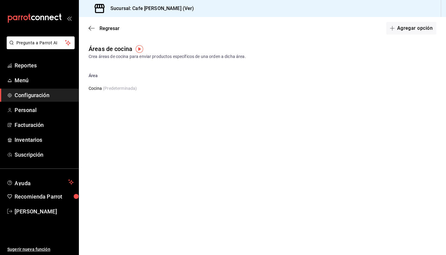
click at [91, 24] on div "Regresar Agregar opción" at bounding box center [263, 28] width 368 height 22
click at [91, 30] on icon "button" at bounding box center [92, 28] width 6 height 5
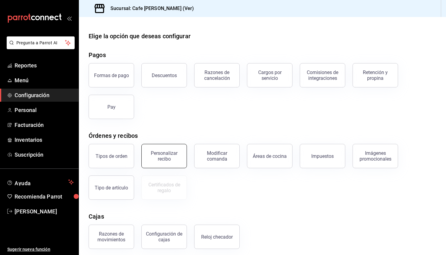
click at [178, 155] on div "Personalizar recibo" at bounding box center [164, 156] width 38 height 12
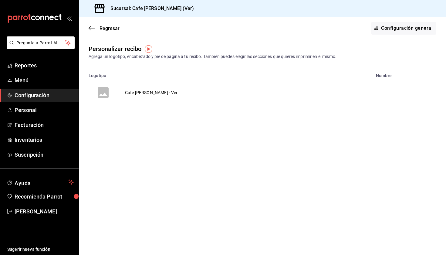
click at [88, 27] on div "Regresar Configuración general" at bounding box center [263, 28] width 368 height 22
click at [91, 28] on icon "button" at bounding box center [92, 28] width 6 height 5
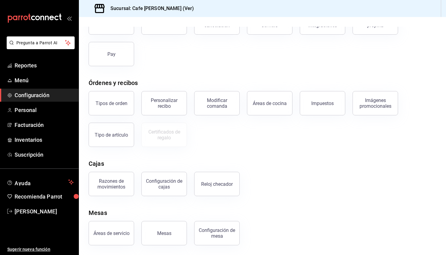
scroll to position [53, 0]
click at [223, 231] on div "Configuración de mesa" at bounding box center [217, 233] width 38 height 12
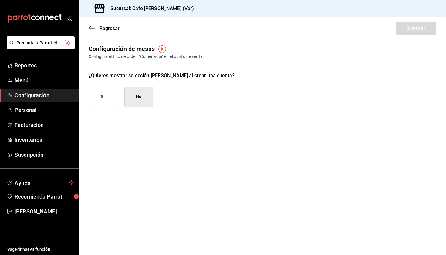
click at [102, 99] on button "Si" at bounding box center [103, 97] width 29 height 20
checkbox input "true"
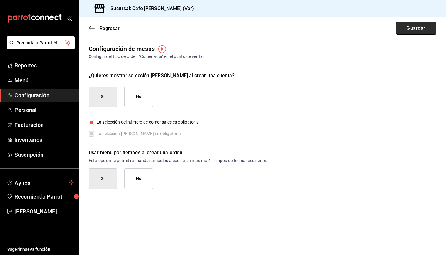
click at [413, 27] on button "Guardar" at bounding box center [416, 28] width 40 height 13
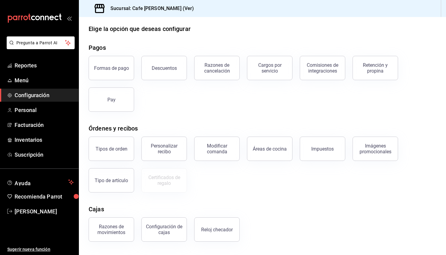
scroll to position [7, 0]
click at [160, 151] on div "Personalizar recibo" at bounding box center [164, 149] width 38 height 12
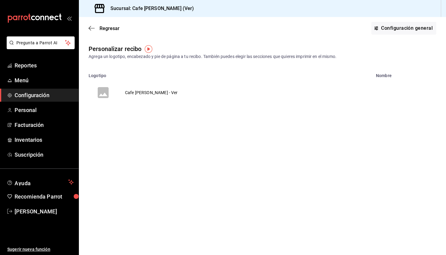
click at [150, 94] on td "Cafe [PERSON_NAME] - Ver" at bounding box center [151, 92] width 67 height 29
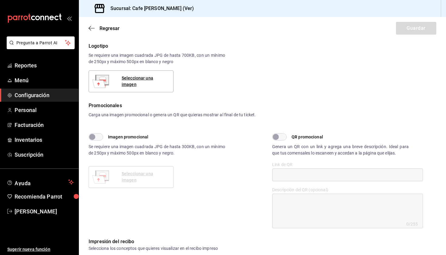
scroll to position [101, 0]
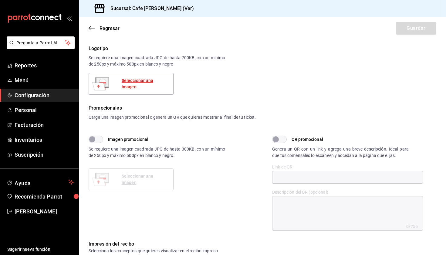
click at [142, 84] on div "Seleccionar una imagen" at bounding box center [145, 83] width 47 height 13
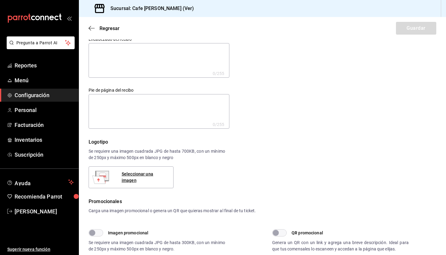
scroll to position [10, 0]
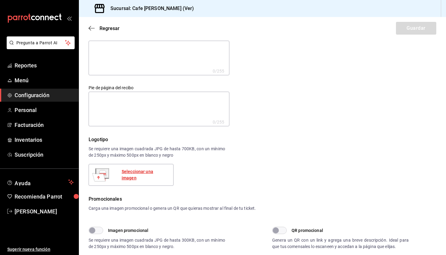
click at [157, 177] on div "Seleccionar una imagen" at bounding box center [145, 175] width 47 height 13
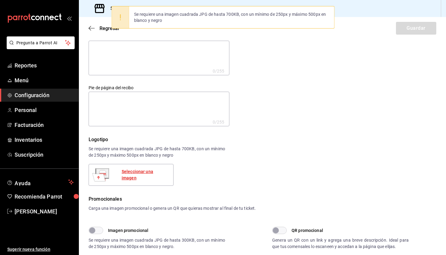
click at [153, 175] on div "Seleccionar una imagen" at bounding box center [145, 175] width 47 height 13
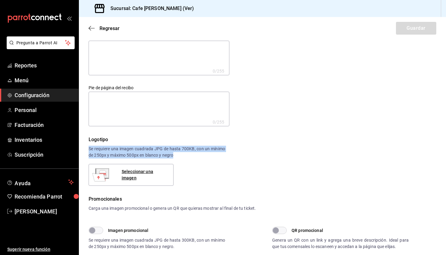
drag, startPoint x: 178, startPoint y: 158, endPoint x: 90, endPoint y: 147, distance: 88.5
click at [90, 147] on div "Se requiere una imagen cuadrada JPG de hasta 700KB, con un mínimo de 250px y má…" at bounding box center [157, 152] width 137 height 13
copy div "Se requiere una imagen cuadrada JPG de hasta 700KB, con un mínimo de 250px y má…"
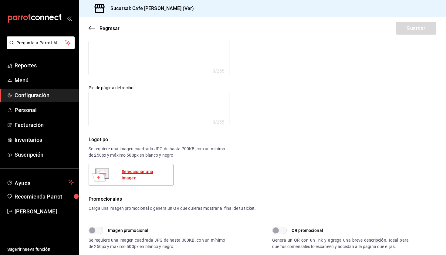
click at [134, 174] on div "Seleccionar una imagen" at bounding box center [145, 175] width 47 height 13
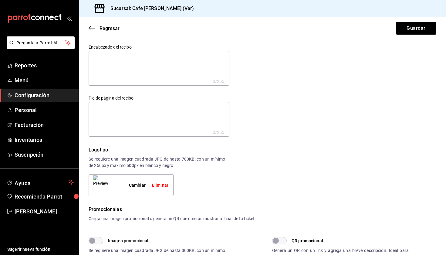
scroll to position [0, 0]
click at [155, 186] on div "Eliminar" at bounding box center [160, 185] width 16 height 6
click at [139, 183] on div "Seleccionar una imagen" at bounding box center [145, 185] width 47 height 13
click at [115, 61] on textarea at bounding box center [159, 68] width 141 height 35
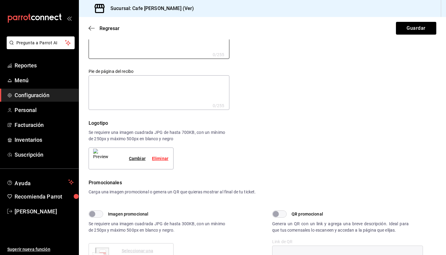
scroll to position [10, 0]
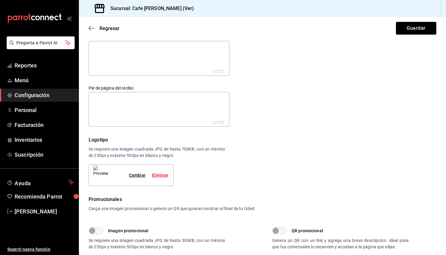
click at [108, 94] on textarea at bounding box center [159, 109] width 141 height 35
type textarea "E"
type textarea "x"
type textarea "El"
type textarea "x"
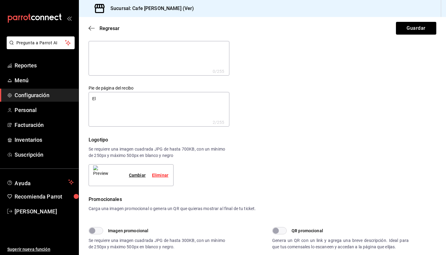
type textarea "El"
type textarea "x"
type textarea "El S"
type textarea "x"
type textarea "El Sa"
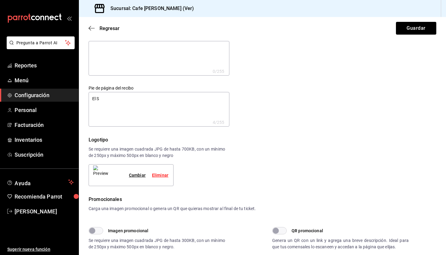
type textarea "x"
type textarea "El Sab"
type textarea "x"
type textarea "El Sabr"
type textarea "x"
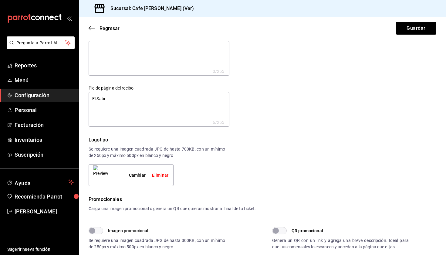
type textarea "El Sabro"
type textarea "x"
type textarea "El Sabr"
type textarea "x"
type textarea "El Sab"
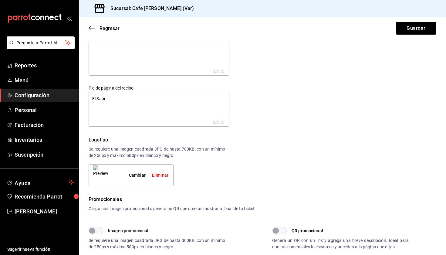
type textarea "x"
type textarea "El Sabo"
type textarea "x"
type textarea "El Sabor"
type textarea "x"
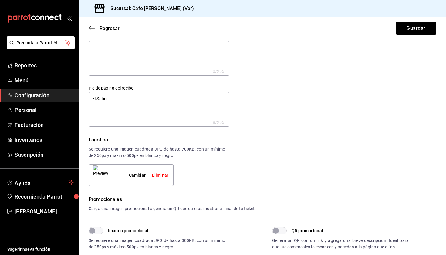
type textarea "El Sabor"
type textarea "x"
type textarea "El Sabor d"
type textarea "x"
type textarea "El Sabor de"
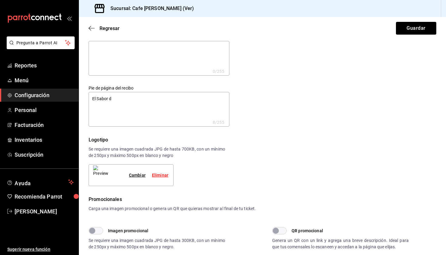
type textarea "x"
type textarea "El Sabor de"
type textarea "x"
type textarea "El Sabor de u"
type textarea "x"
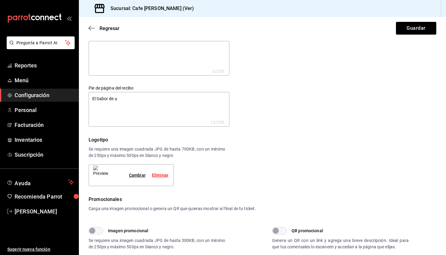
type textarea "El Sabor de un"
type textarea "x"
type textarea "El Sabor de un"
type textarea "x"
type textarea "El Sabor de un B"
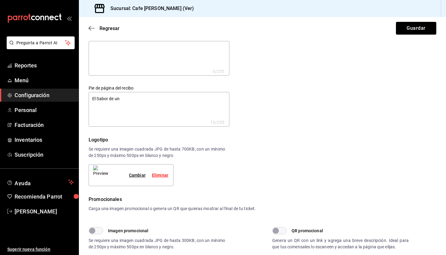
type textarea "x"
type textarea "El Sabor de un Bu"
type textarea "x"
type textarea "El Sabor de un Bue"
type textarea "x"
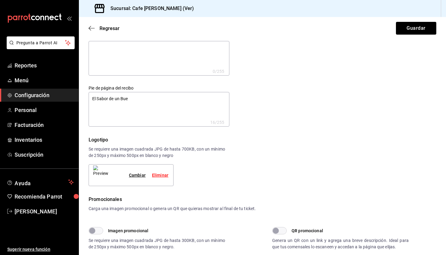
type textarea "El Sabor de un Buen"
type textarea "x"
type textarea "El Sabor de un Buen"
type textarea "x"
type textarea "El Sabor de un Buen C"
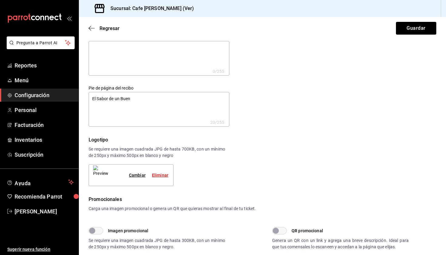
type textarea "x"
type textarea "El Sabor de un Buen Ca"
type textarea "x"
type textarea "El Sabor de un Buen Caf"
type textarea "x"
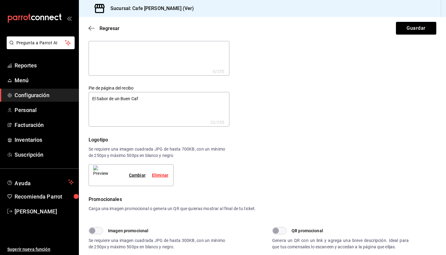
type textarea "El Sabor de un Buen Cafe"
type textarea "x"
type textarea "El Sabor de un Buen Café"
type textarea "x"
type textarea "El Sabor de un Buen Café"
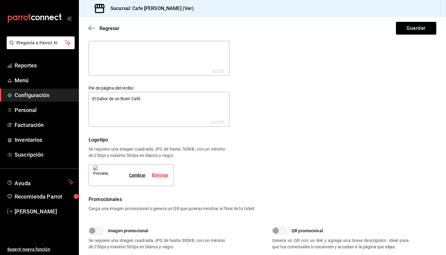
type textarea "x"
type textarea "El Sabor de un Buen Café V"
type textarea "x"
type textarea "El Sabor de un Buen Café Ve"
type textarea "x"
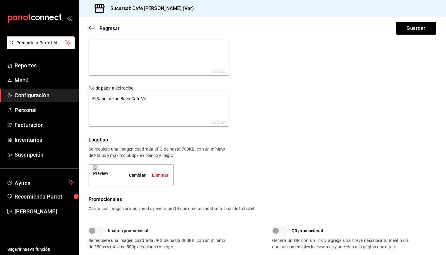
type textarea "El Sabor de un Buen Café Ver"
type textarea "x"
type textarea "El Sabor de un Buen Café Vera"
type textarea "x"
type textarea "El Sabor de un Buen Café Verac"
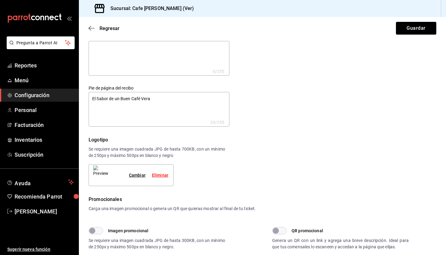
type textarea "x"
type textarea "El Sabor de un Buen Café Veracr"
type textarea "x"
type textarea "El Sabor de un Buen Café Veracru"
type textarea "x"
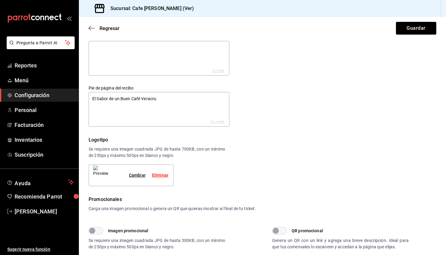
type textarea "El Sabor de un Buen Café Veracruz"
type textarea "x"
type textarea "El Sabor de un Buen Café Veracruz"
type textarea "x"
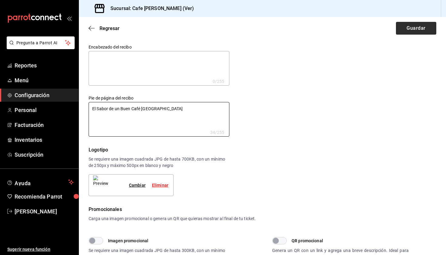
scroll to position [0, 0]
type textarea "El Sabor de un Buen Café Veracruz"
click at [421, 28] on button "Guardar" at bounding box center [416, 28] width 40 height 13
type textarea "x"
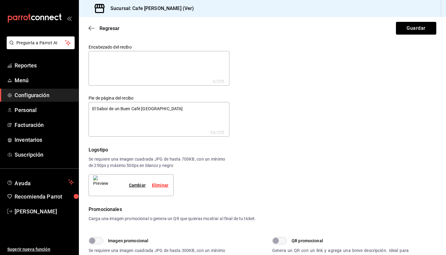
click at [171, 106] on textarea "El Sabor de un Buen Café Veracruz" at bounding box center [159, 119] width 141 height 35
type textarea "El Sabor de un Buen Café Veracruz"
type textarea "x"
type textarea "El Sabor de un Buen Café Veracruz"
click at [143, 55] on textarea at bounding box center [159, 68] width 141 height 35
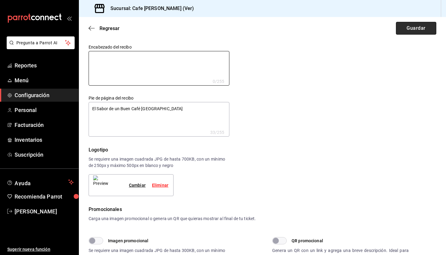
click at [402, 26] on button "Guardar" at bounding box center [416, 28] width 40 height 13
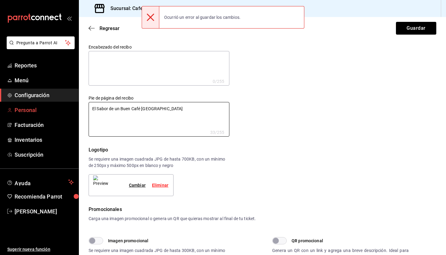
drag, startPoint x: 161, startPoint y: 108, endPoint x: 76, endPoint y: 104, distance: 85.4
click at [76, 104] on div "Pregunta a Parrot AI Reportes Menú Configuración Personal Facturación Inventari…" at bounding box center [223, 127] width 446 height 255
type textarea "x"
click at [130, 61] on textarea at bounding box center [159, 68] width 141 height 35
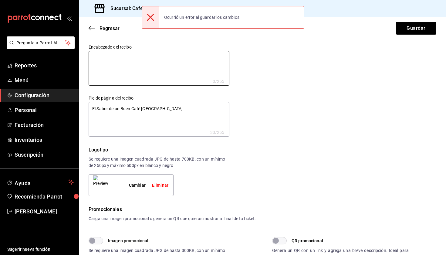
paste textarea "El Sabor de un Buen Café Veracruz"
type textarea "El Sabor de un Buen Café Veracruz"
type textarea "x"
click at [84, 109] on div "Pie de página del recibo El Sabor de un Buen Café Veracruz x 33 /255 Pie de pág…" at bounding box center [154, 111] width 151 height 51
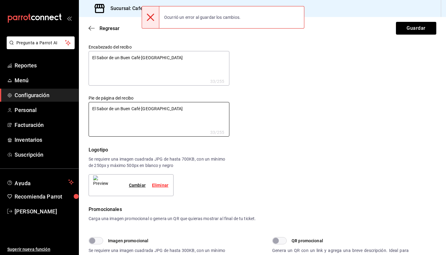
type textarea "x"
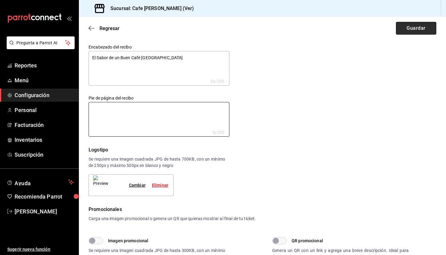
click at [410, 26] on button "Guardar" at bounding box center [416, 28] width 40 height 13
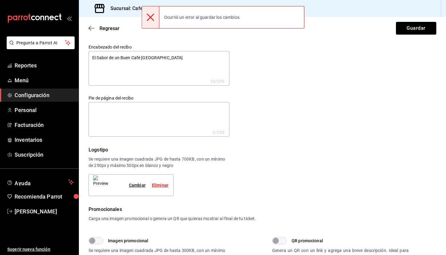
type textarea "x"
drag, startPoint x: 182, startPoint y: 65, endPoint x: 105, endPoint y: 53, distance: 77.5
click at [106, 55] on textarea "El Sabor de un Buen Café Veracruz" at bounding box center [159, 68] width 141 height 35
type textarea "El Sabo"
type textarea "x"
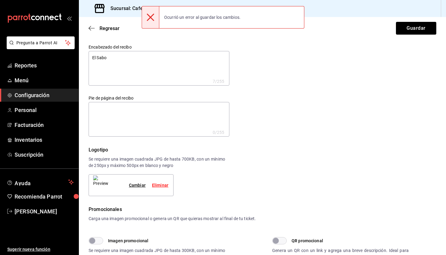
type textarea "El Sab"
type textarea "x"
type textarea "El Sa"
type textarea "x"
type textarea "El S"
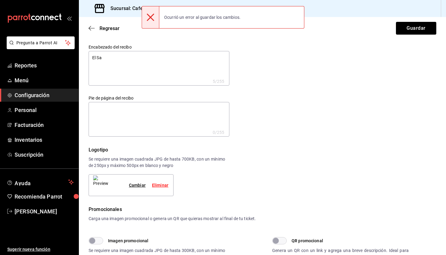
type textarea "x"
type textarea "El"
type textarea "x"
type textarea "El"
type textarea "x"
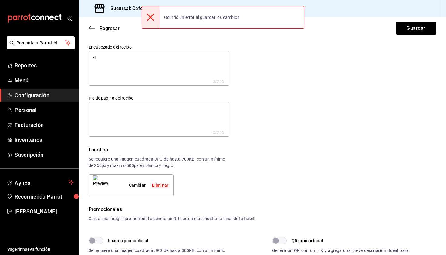
type textarea "E"
type textarea "x"
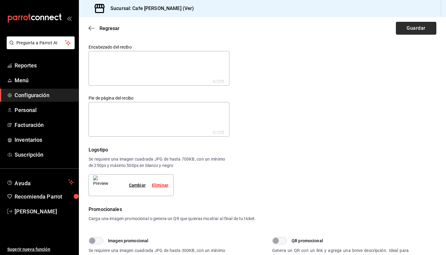
click at [413, 26] on button "Guardar" at bounding box center [416, 28] width 40 height 13
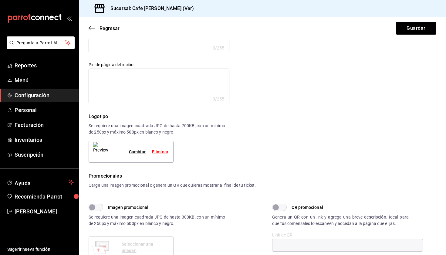
scroll to position [33, 0]
click at [90, 27] on icon "button" at bounding box center [92, 28] width 6 height 5
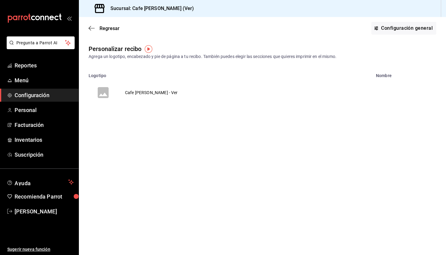
click at [145, 94] on td "Cafe [PERSON_NAME] - Ver" at bounding box center [151, 92] width 67 height 29
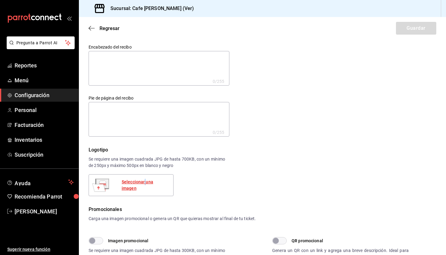
click at [145, 186] on div "Seleccionar una imagen" at bounding box center [145, 185] width 47 height 13
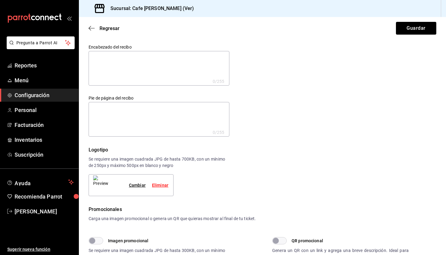
click at [424, 39] on div "Regresar Guardar" at bounding box center [263, 28] width 368 height 22
click at [421, 29] on button "Guardar" at bounding box center [416, 28] width 40 height 13
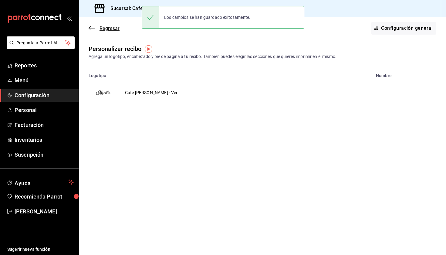
click at [92, 28] on icon "button" at bounding box center [92, 28] width 6 height 0
